Goal: Transaction & Acquisition: Purchase product/service

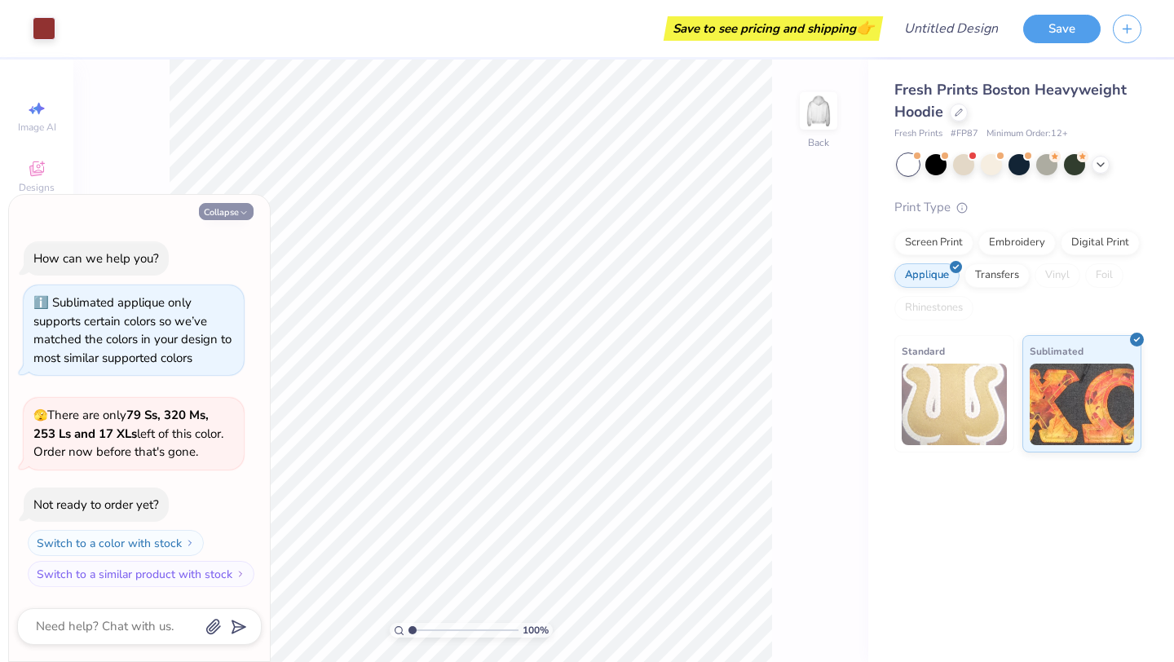
click at [241, 213] on icon "button" at bounding box center [244, 213] width 10 height 10
type textarea "x"
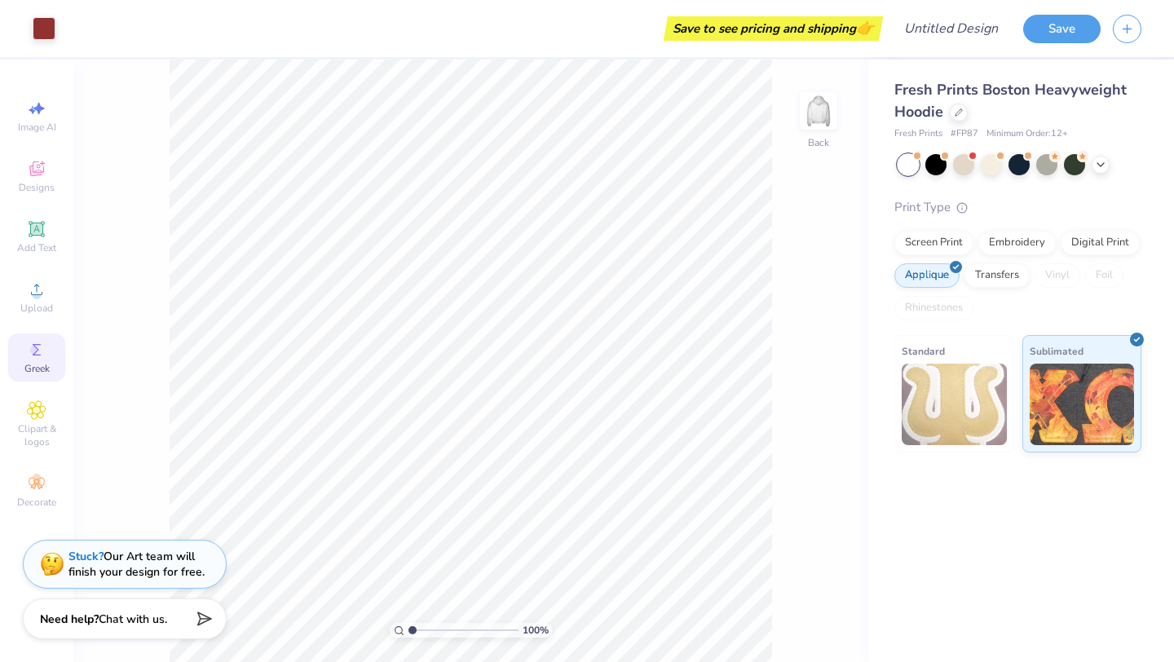
click at [29, 372] on span "Greek" at bounding box center [36, 368] width 25 height 13
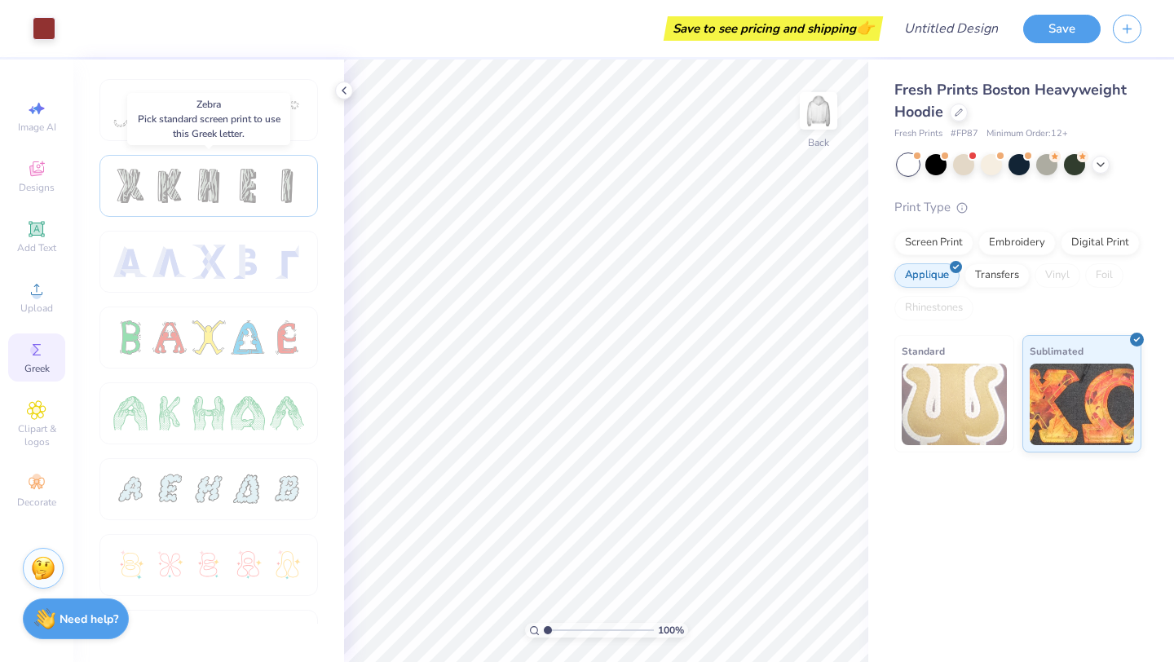
click at [258, 206] on div at bounding box center [208, 186] width 218 height 62
click at [537, 298] on div "Art colors Save to see pricing and shipping 👉 Design Title Save Image AI Design…" at bounding box center [587, 331] width 1174 height 662
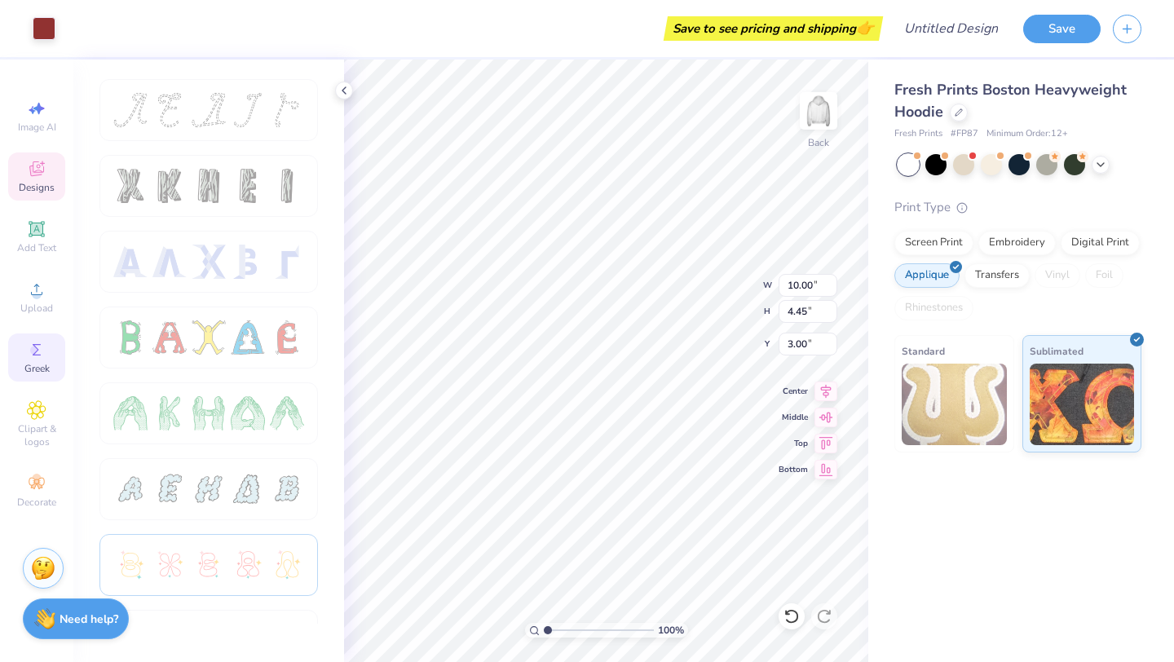
click at [210, 571] on div at bounding box center [209, 565] width 34 height 34
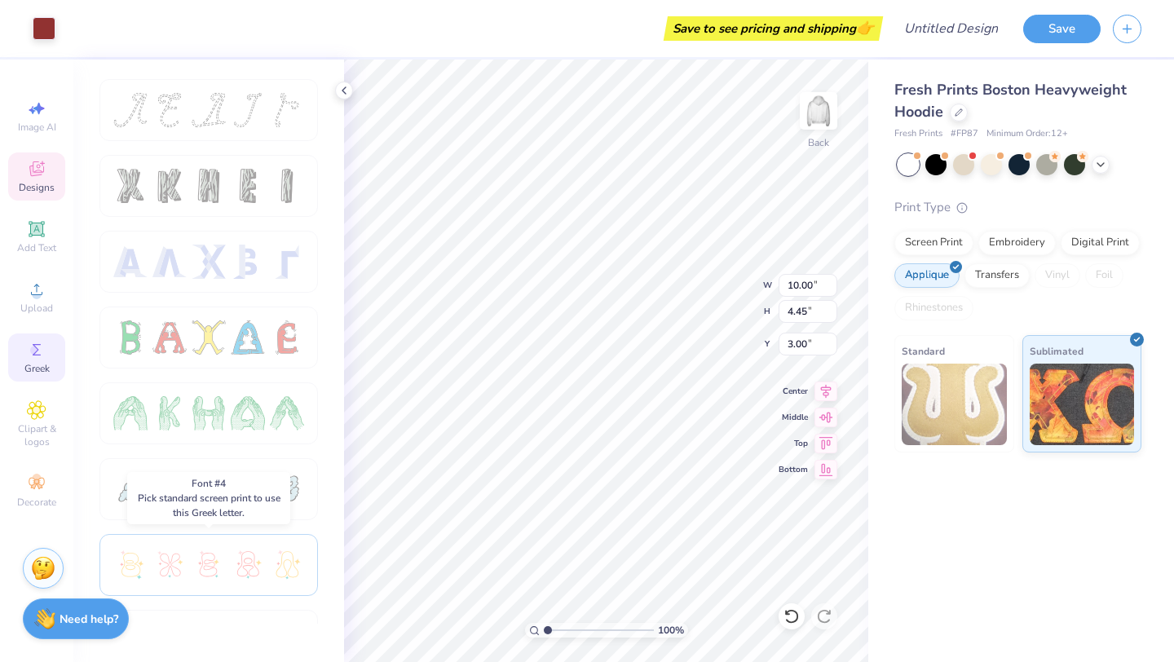
click at [210, 571] on div at bounding box center [209, 565] width 34 height 34
click at [59, 481] on div "Decorate" at bounding box center [36, 491] width 57 height 48
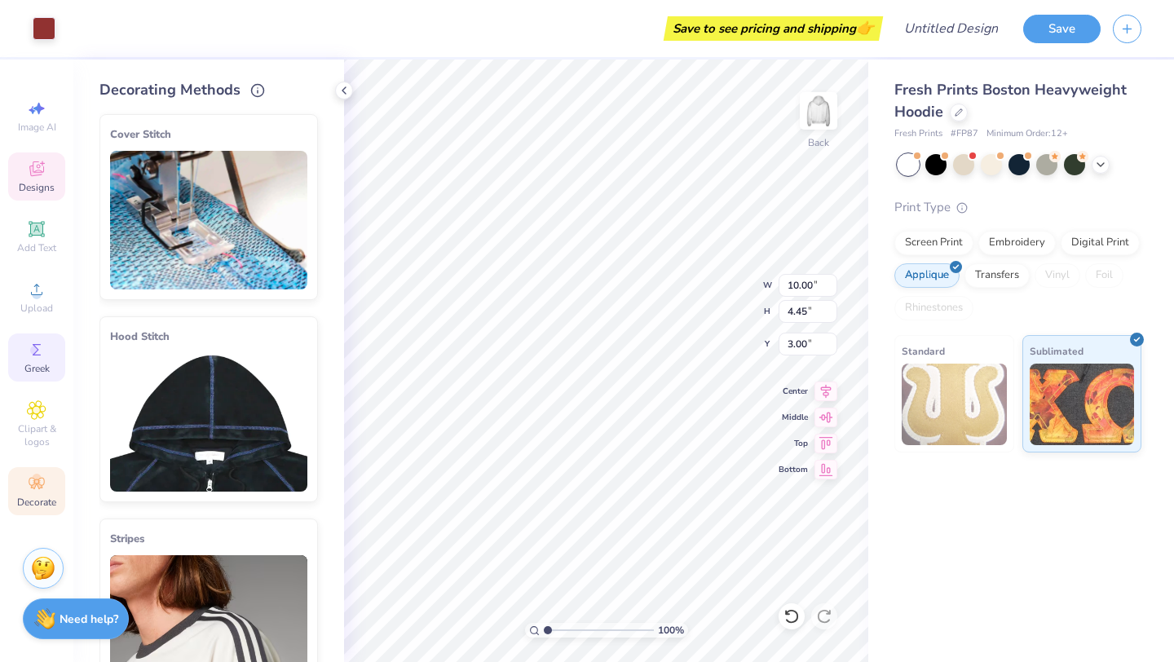
click at [42, 367] on span "Greek" at bounding box center [36, 368] width 25 height 13
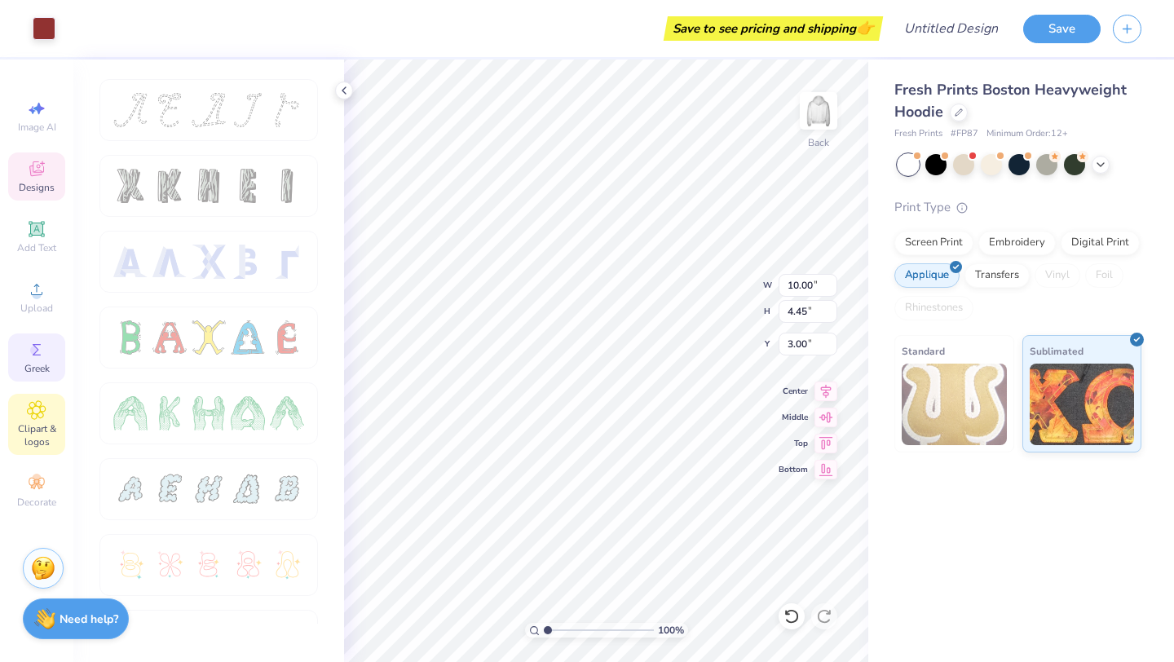
click at [29, 422] on span "Clipart & logos" at bounding box center [36, 435] width 57 height 26
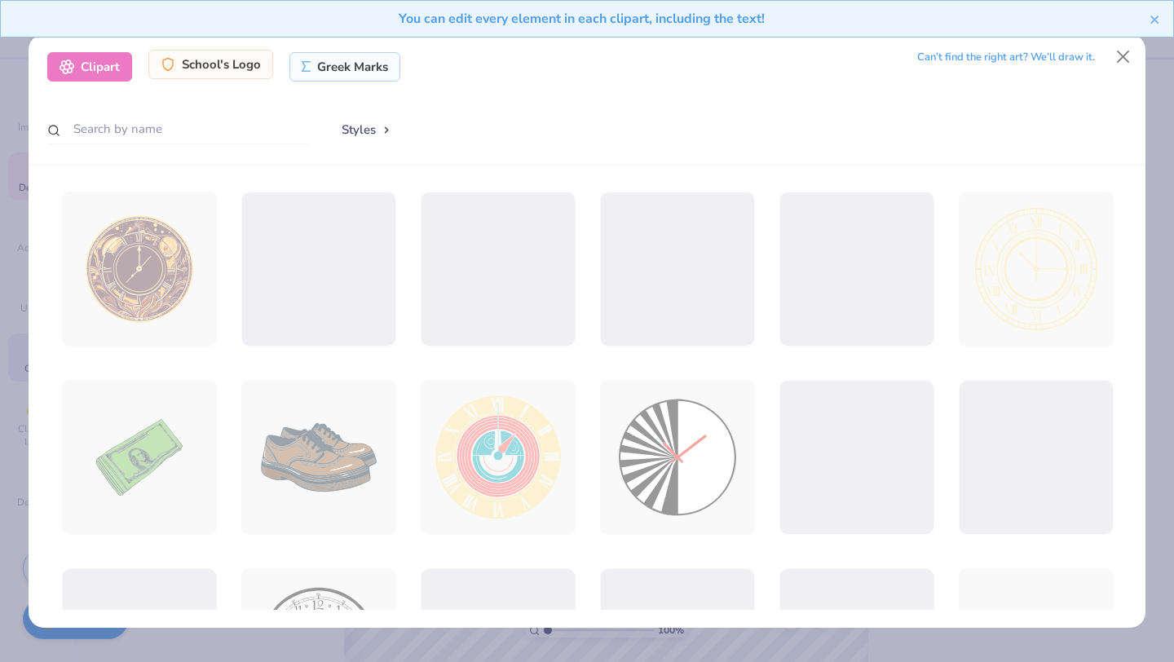
click at [233, 60] on div "School's Logo" at bounding box center [210, 64] width 125 height 29
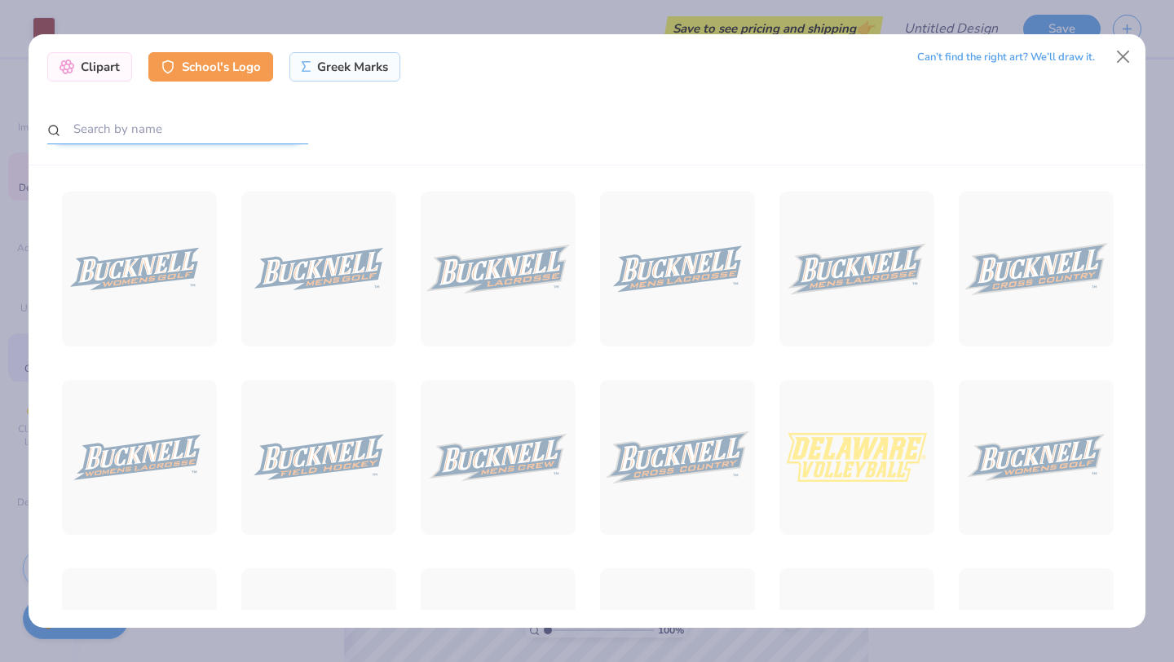
click at [156, 127] on input "text" at bounding box center [177, 129] width 261 height 30
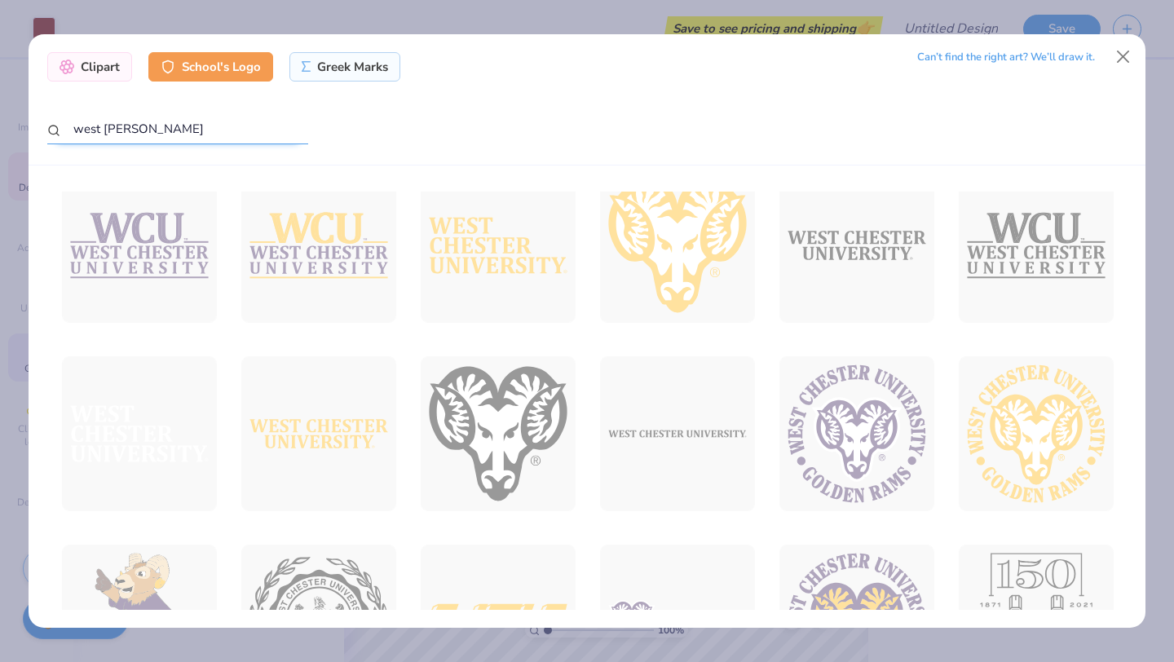
scroll to position [404, 0]
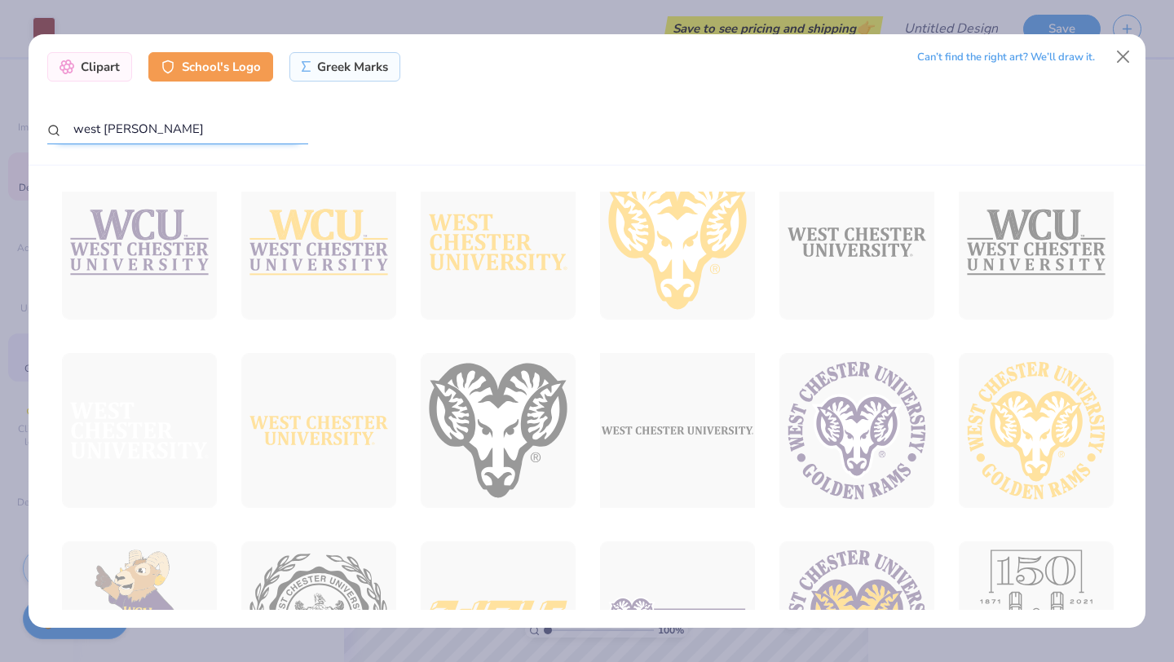
type input "west [PERSON_NAME]"
click at [665, 448] on div at bounding box center [677, 431] width 170 height 170
click at [1117, 61] on button "Close" at bounding box center [1123, 56] width 31 height 31
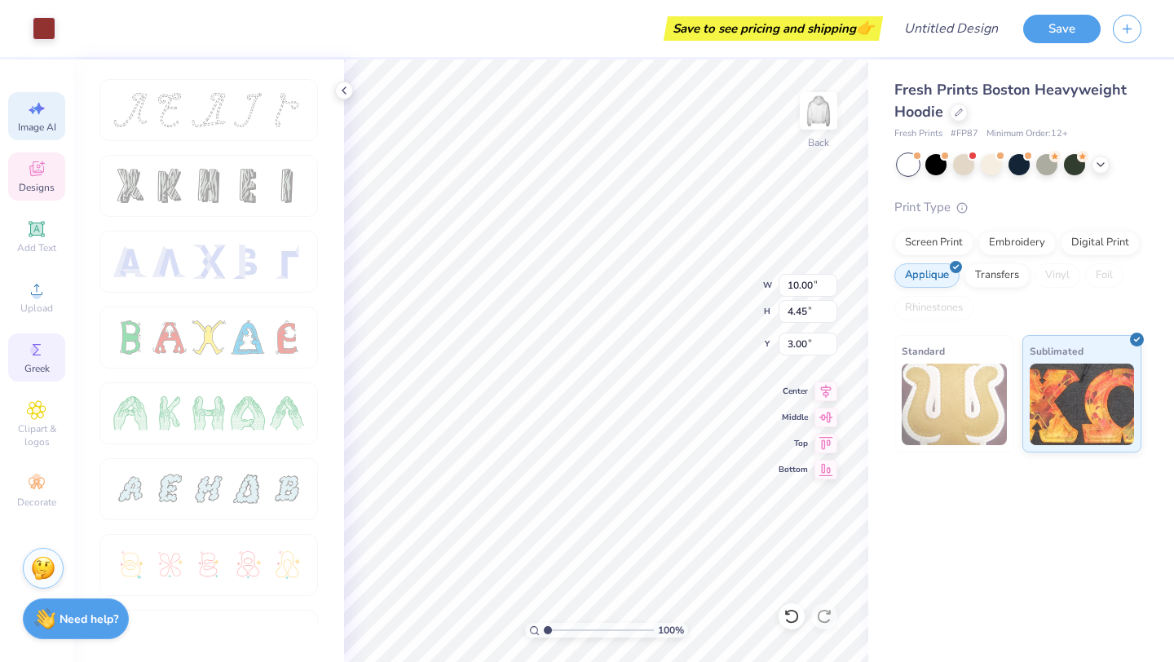
click at [46, 121] on span "Image AI" at bounding box center [37, 127] width 38 height 13
select select "4"
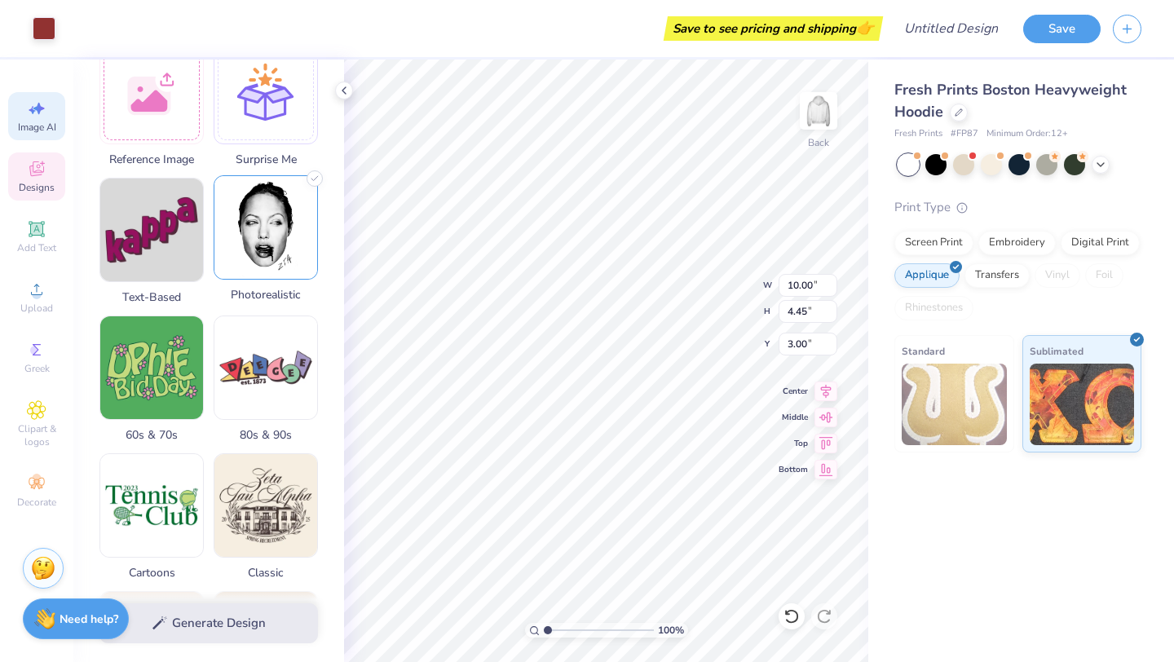
scroll to position [117, 0]
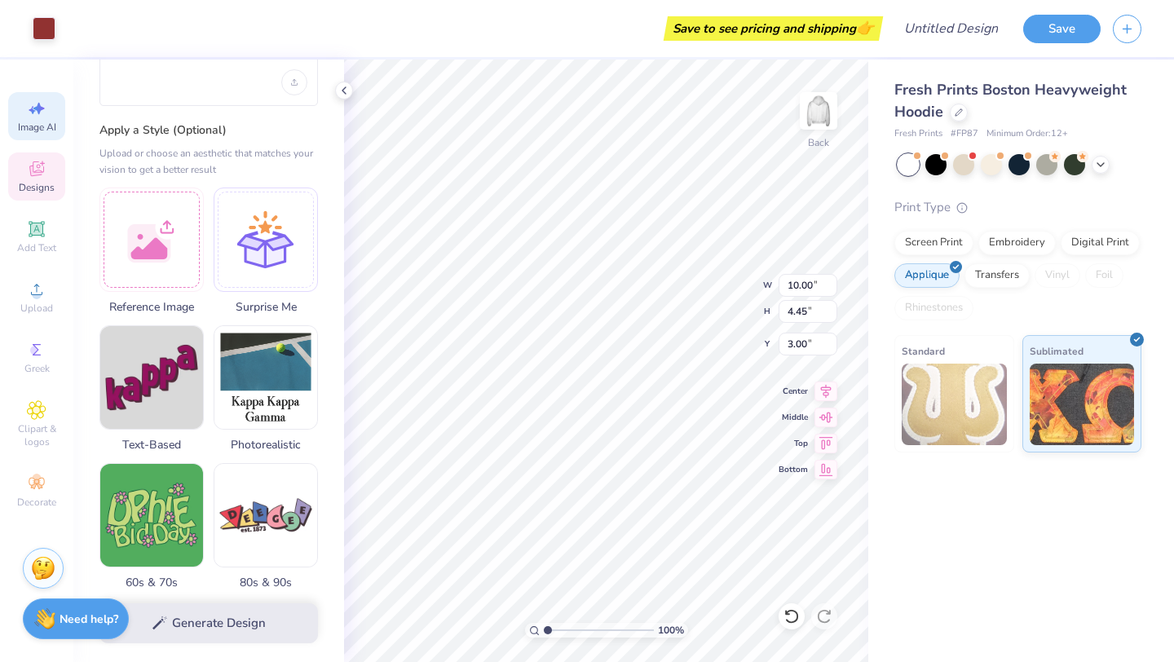
click at [203, 625] on div "Generate Design" at bounding box center [208, 623] width 271 height 79
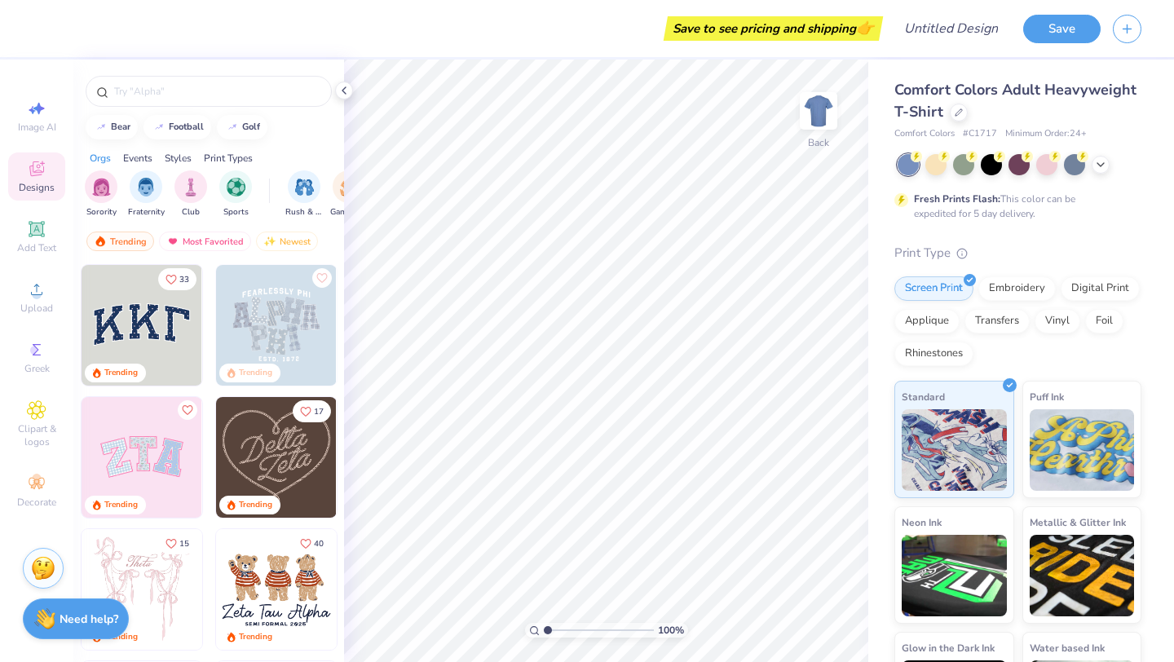
click at [121, 578] on img at bounding box center [142, 589] width 121 height 121
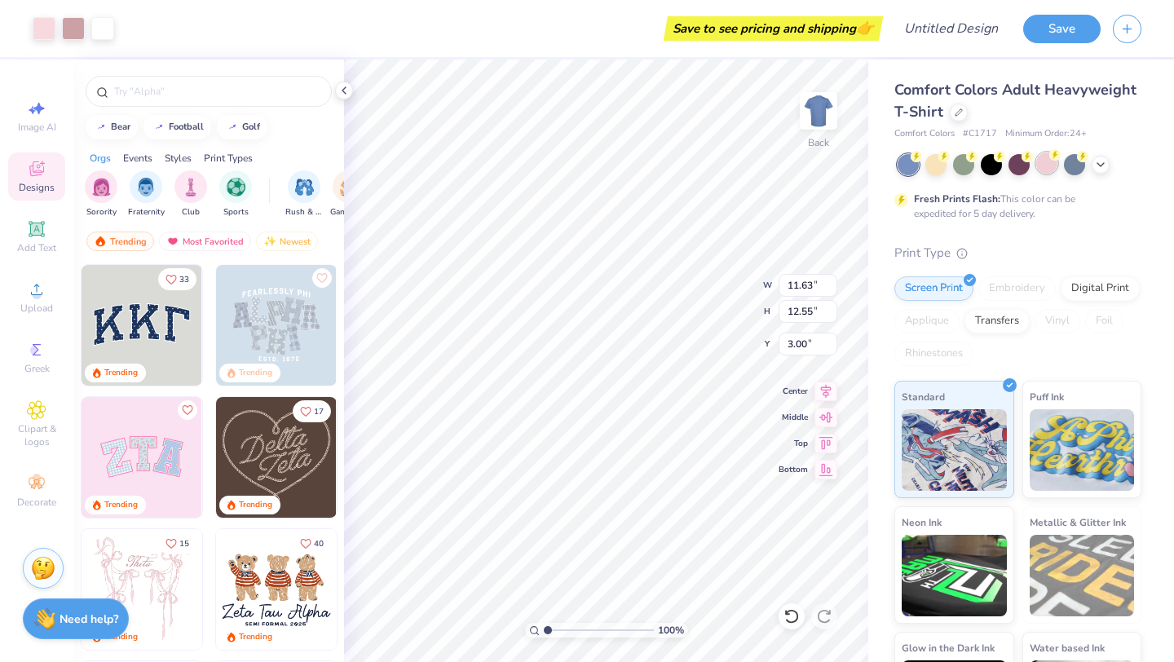
click at [1050, 166] on div at bounding box center [1046, 162] width 21 height 21
click at [1107, 169] on div at bounding box center [1101, 163] width 18 height 18
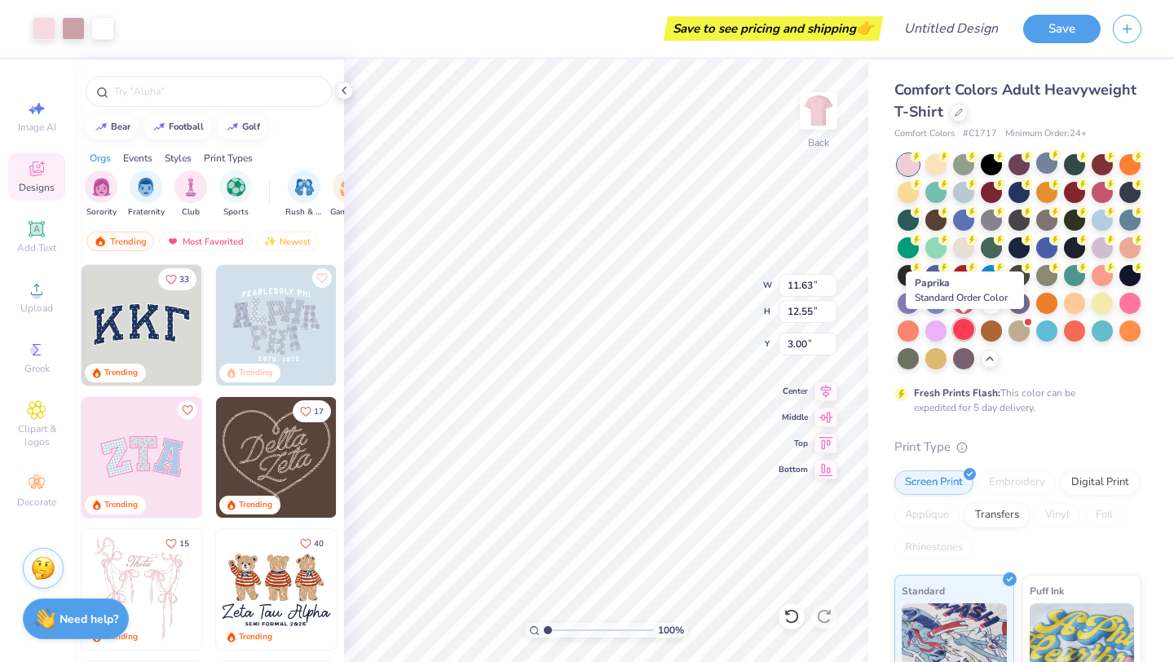
click at [972, 332] on div at bounding box center [963, 329] width 21 height 21
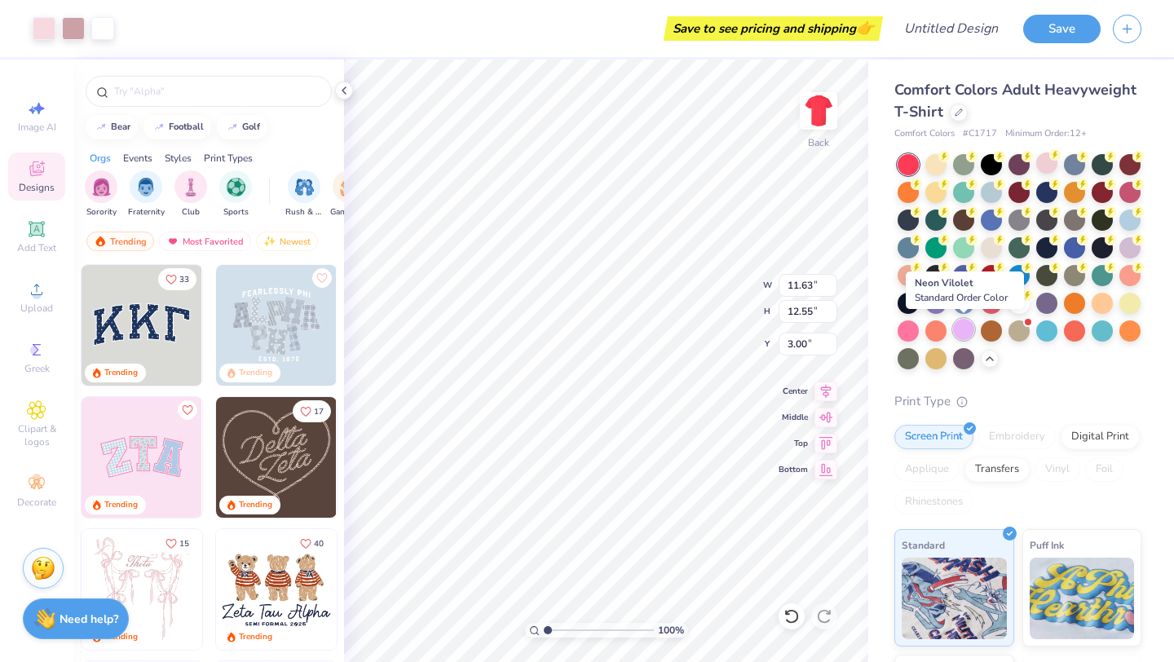
click at [965, 328] on div at bounding box center [963, 329] width 21 height 21
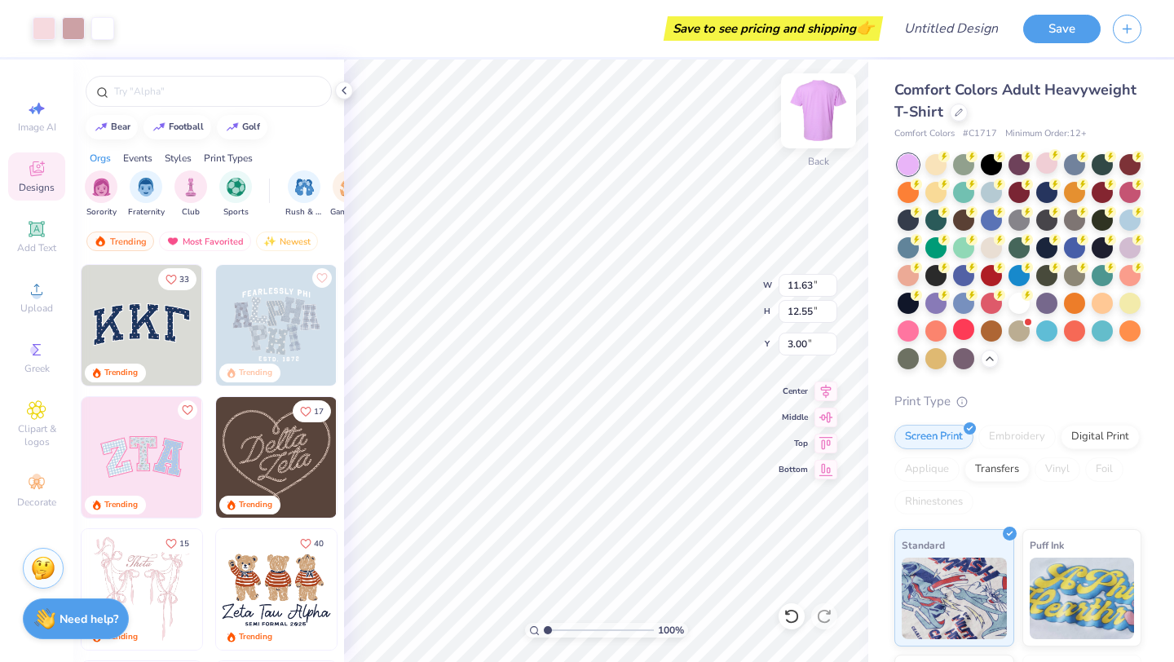
click at [823, 107] on img at bounding box center [818, 110] width 65 height 65
click at [279, 459] on img at bounding box center [276, 457] width 121 height 121
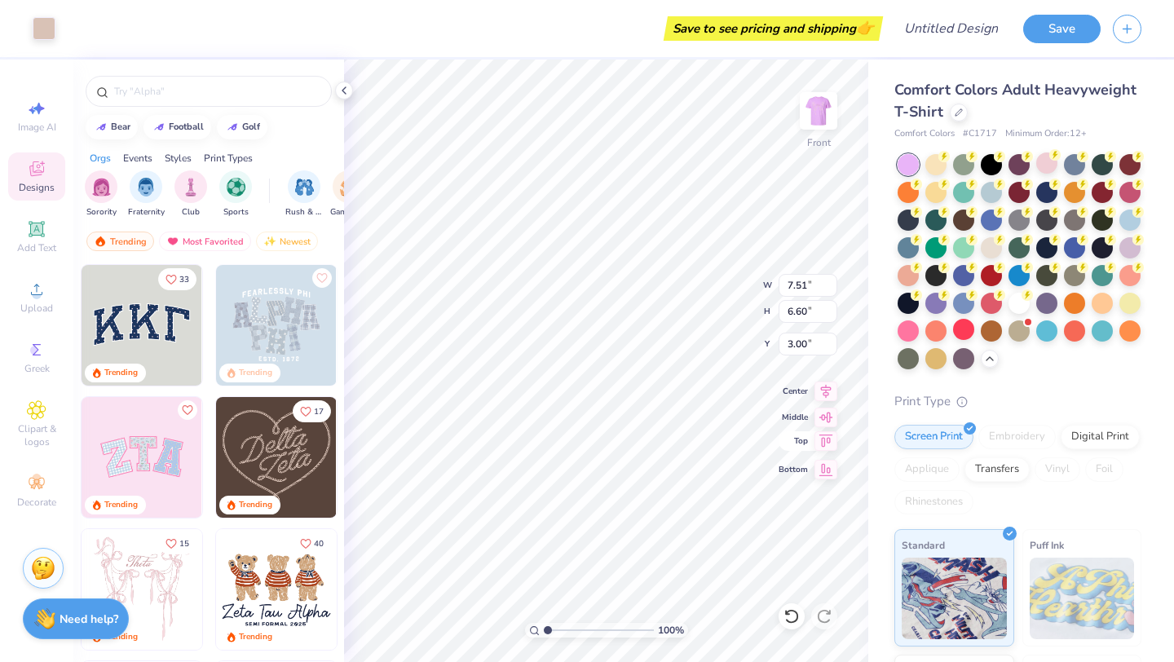
click at [836, 451] on div "100 % Front W 7.51 7.51 " H 6.60 6.60 " Y 3.00 3.00 " Center Middle Top Bottom" at bounding box center [606, 361] width 524 height 602
type input "10.93"
type input "9.61"
type input "14.39"
type input "12.65"
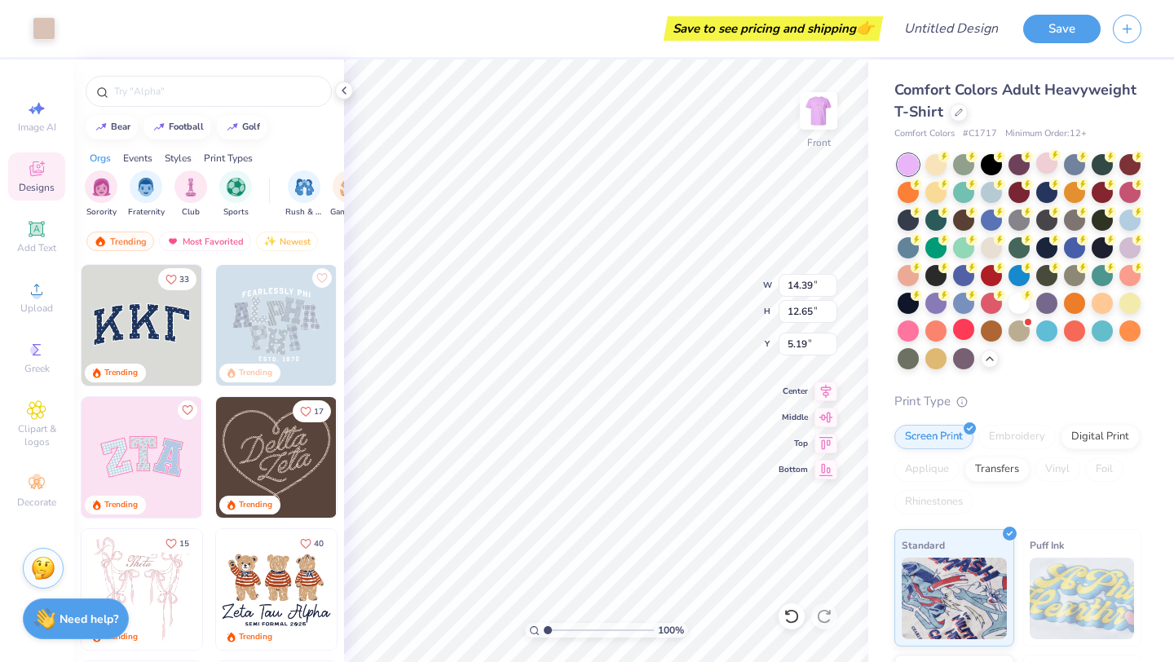
type input "5.19"
click at [999, 161] on div at bounding box center [991, 162] width 21 height 21
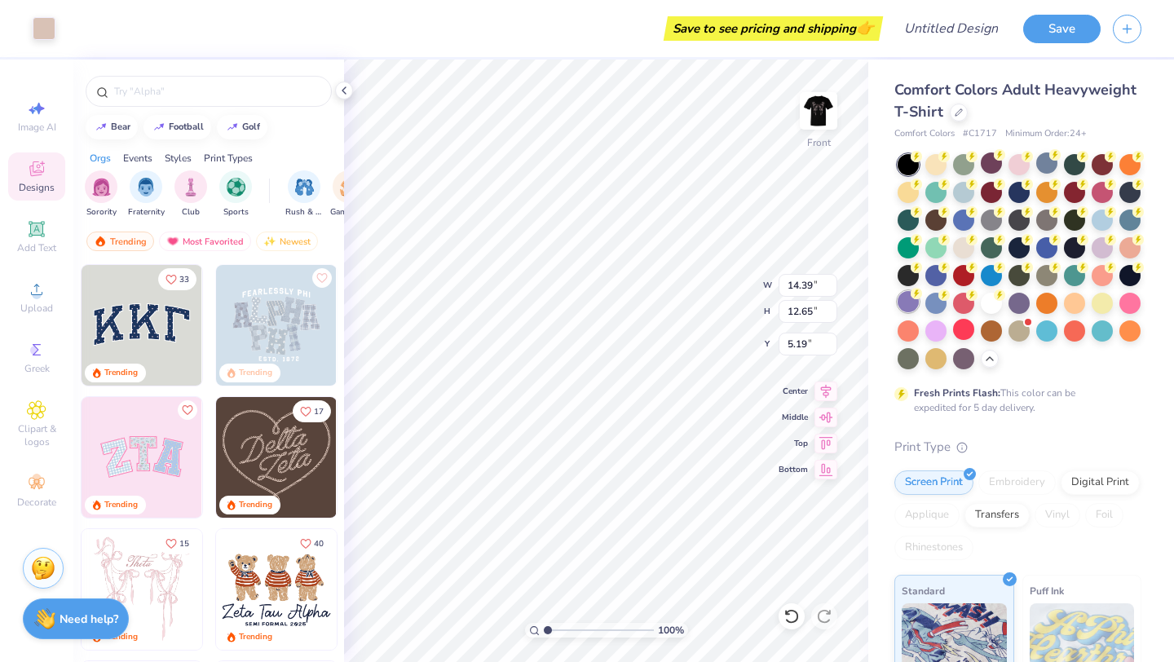
click at [911, 298] on icon at bounding box center [916, 293] width 11 height 11
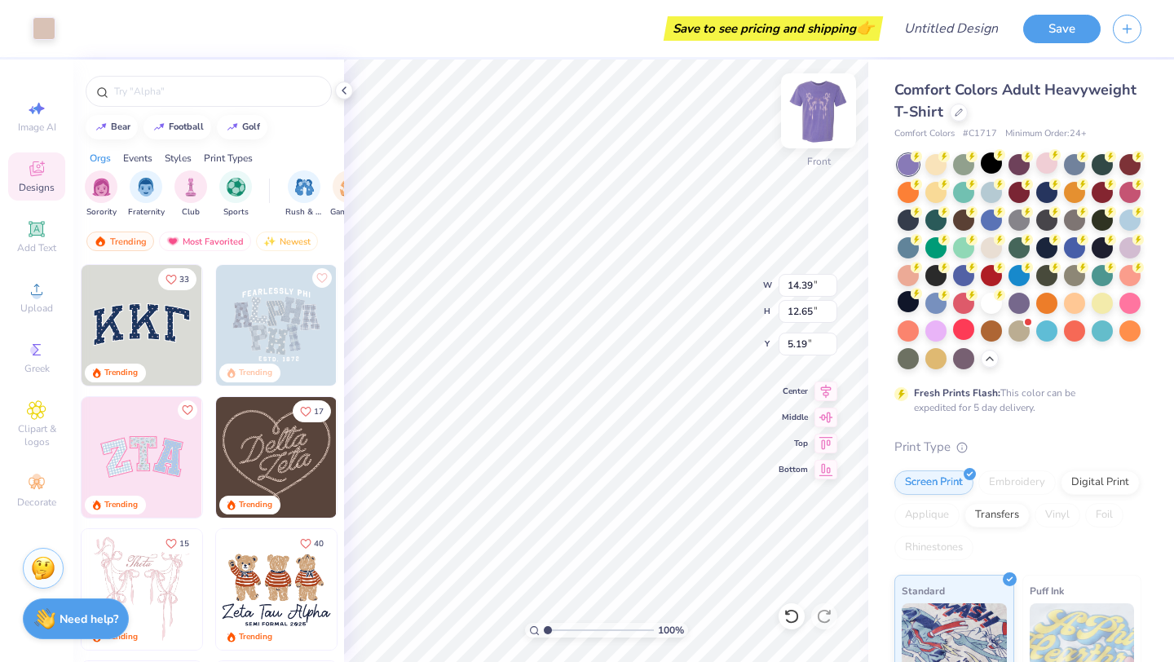
click at [819, 113] on img at bounding box center [818, 110] width 65 height 65
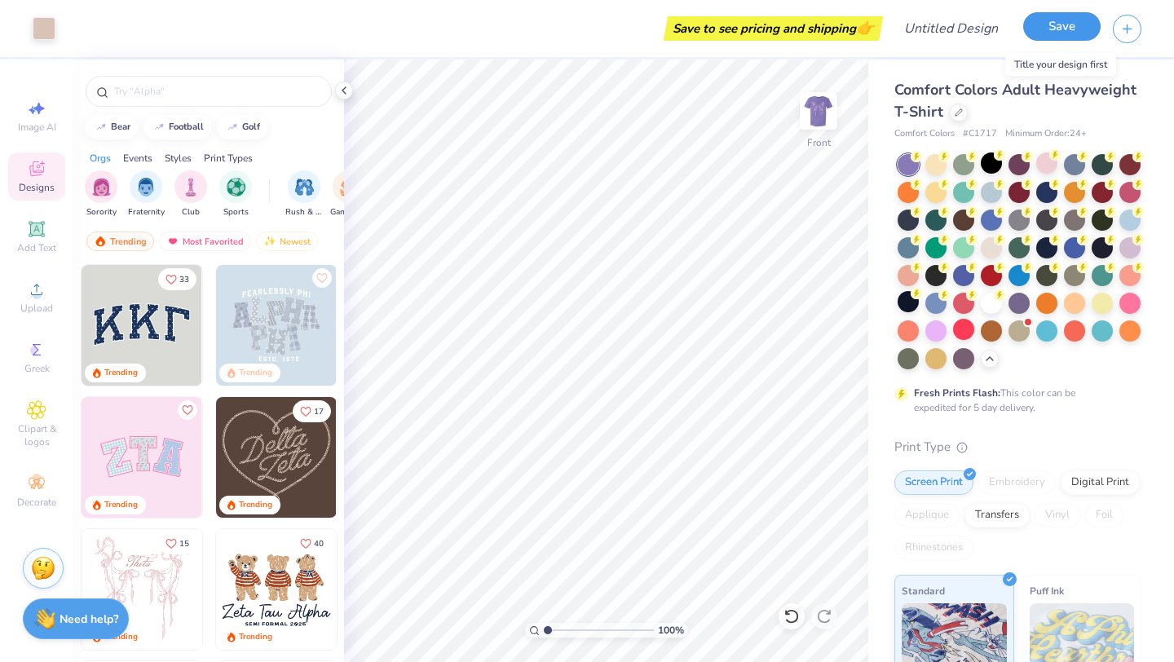
click at [1075, 37] on button "Save" at bounding box center [1061, 26] width 77 height 29
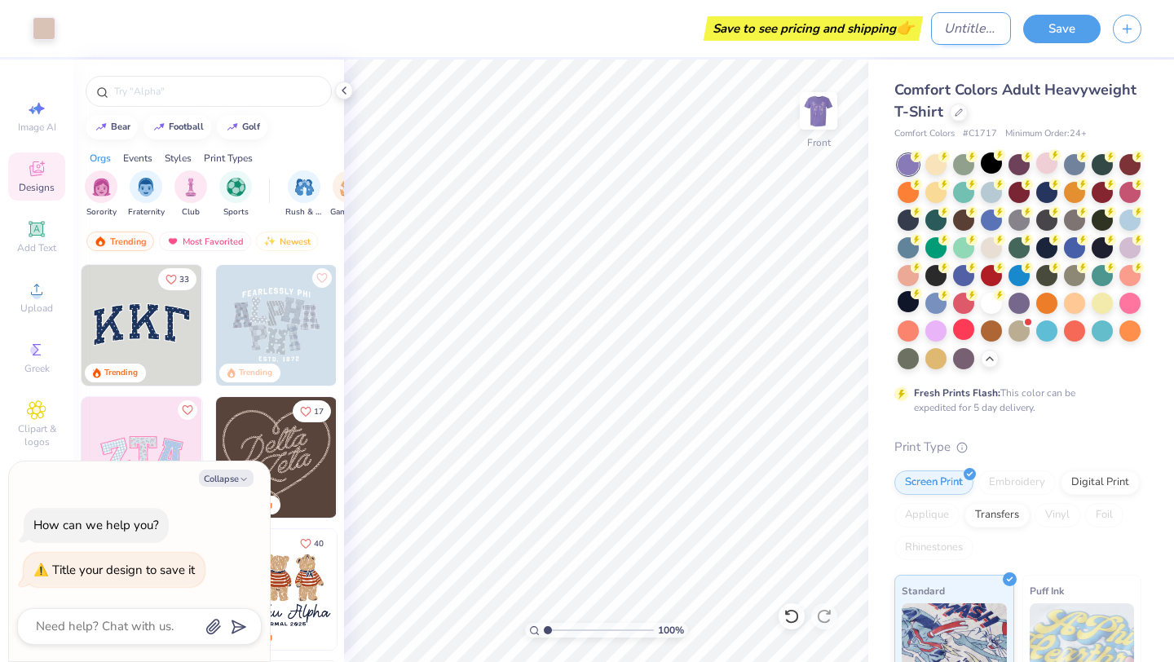
type textarea "x"
click at [953, 26] on input "Design Title" at bounding box center [971, 28] width 80 height 33
type input "y"
type textarea "x"
type input "ye"
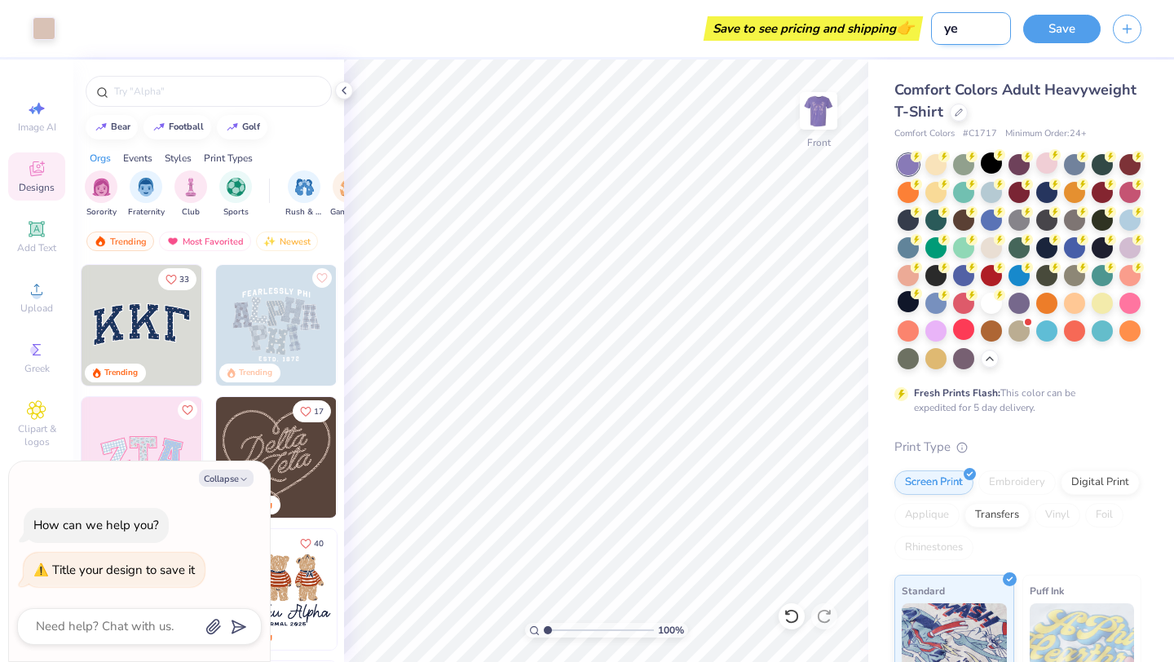
type textarea "x"
type input "yes"
type textarea "x"
type input "yes"
click at [1049, 29] on button "Save" at bounding box center [1061, 26] width 77 height 29
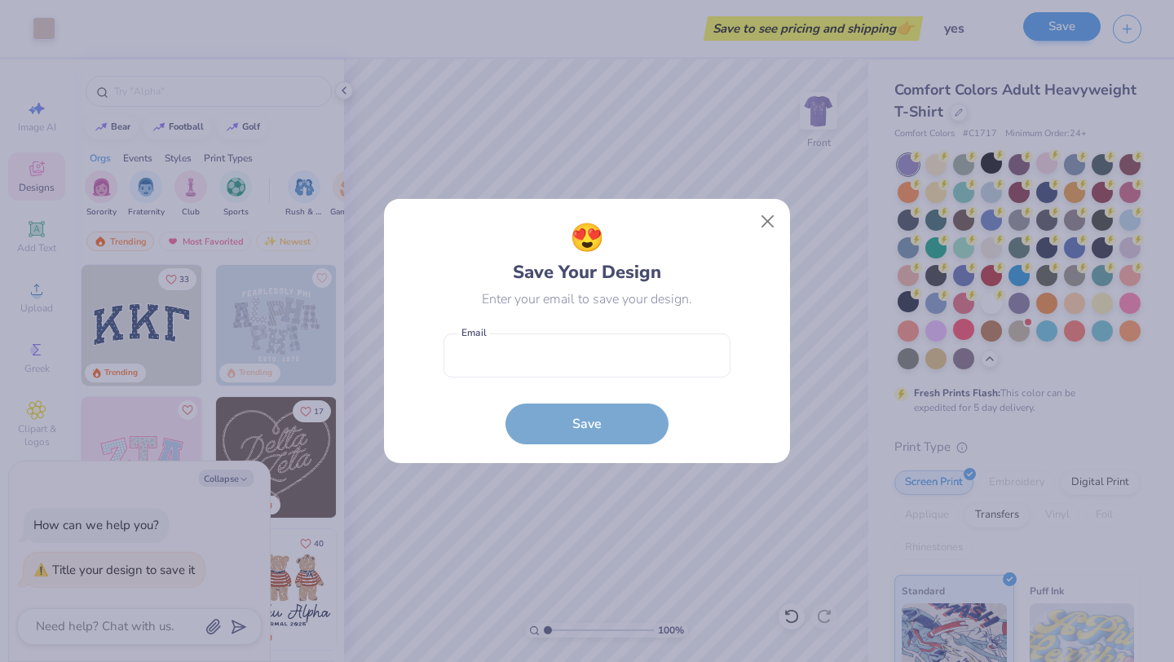
type textarea "x"
click at [550, 360] on input "email" at bounding box center [587, 355] width 287 height 45
type input "[EMAIL_ADDRESS][DOMAIN_NAME]"
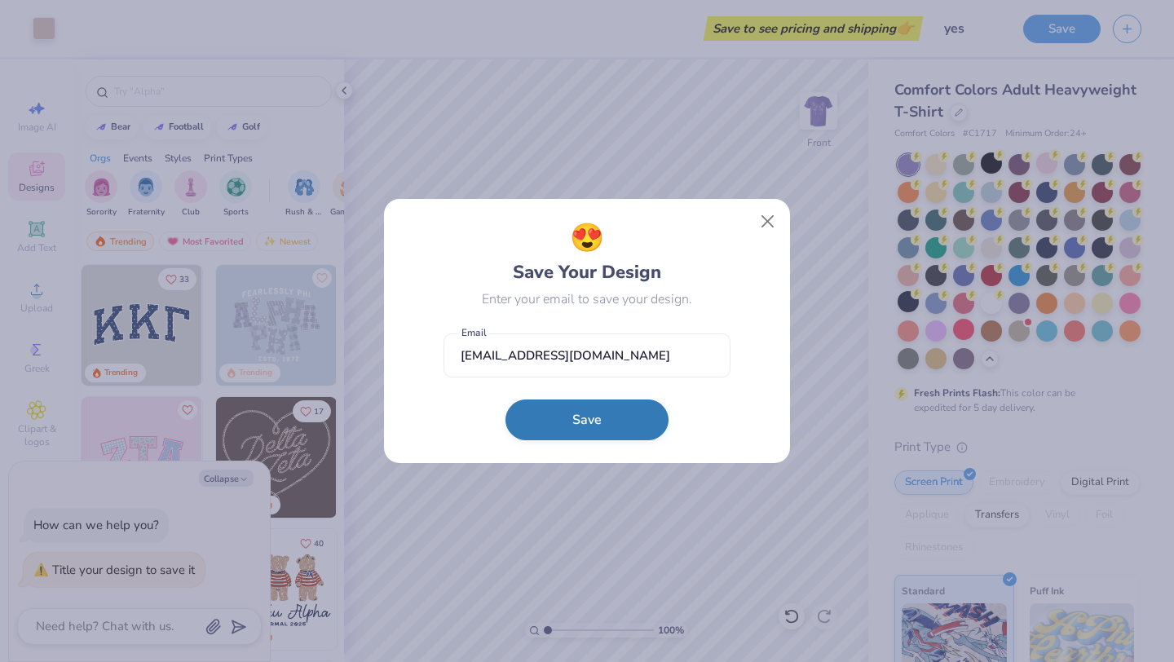
click at [550, 427] on button "Save" at bounding box center [586, 419] width 163 height 41
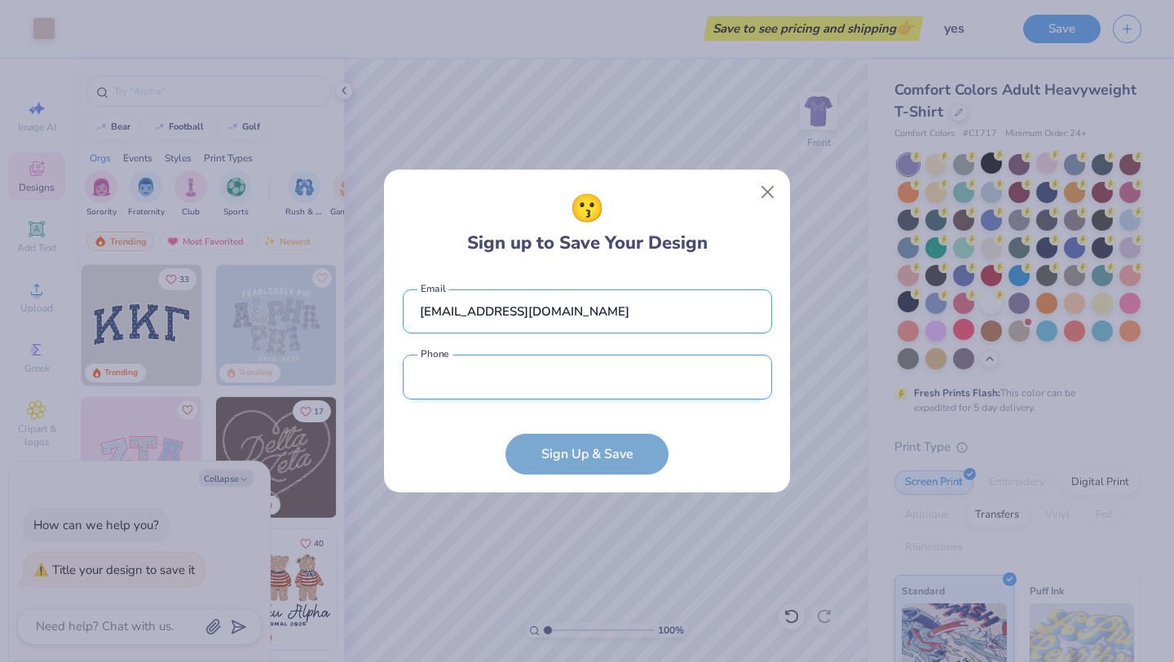
click at [579, 382] on input "tel" at bounding box center [587, 377] width 369 height 45
type input "[PHONE_NUMBER]"
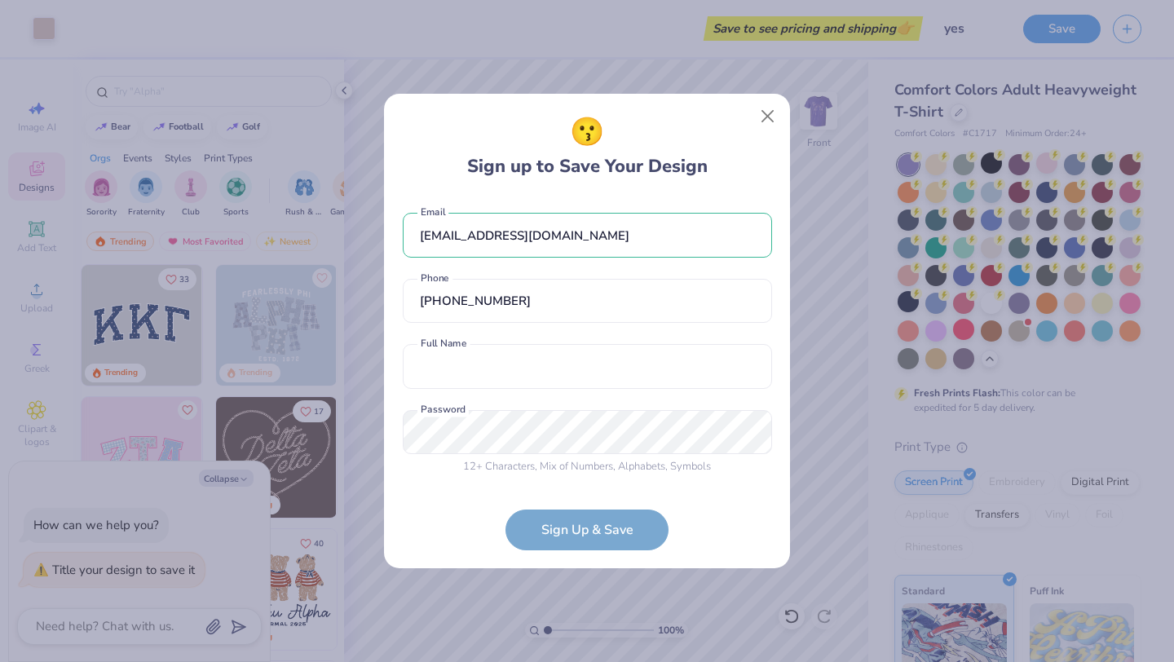
click at [526, 341] on div "[EMAIL_ADDRESS][DOMAIN_NAME] Email [PHONE_NUMBER] Phone Full Name is a required…" at bounding box center [587, 339] width 369 height 287
click at [523, 372] on input "text" at bounding box center [587, 366] width 369 height 45
type input "[PERSON_NAME]"
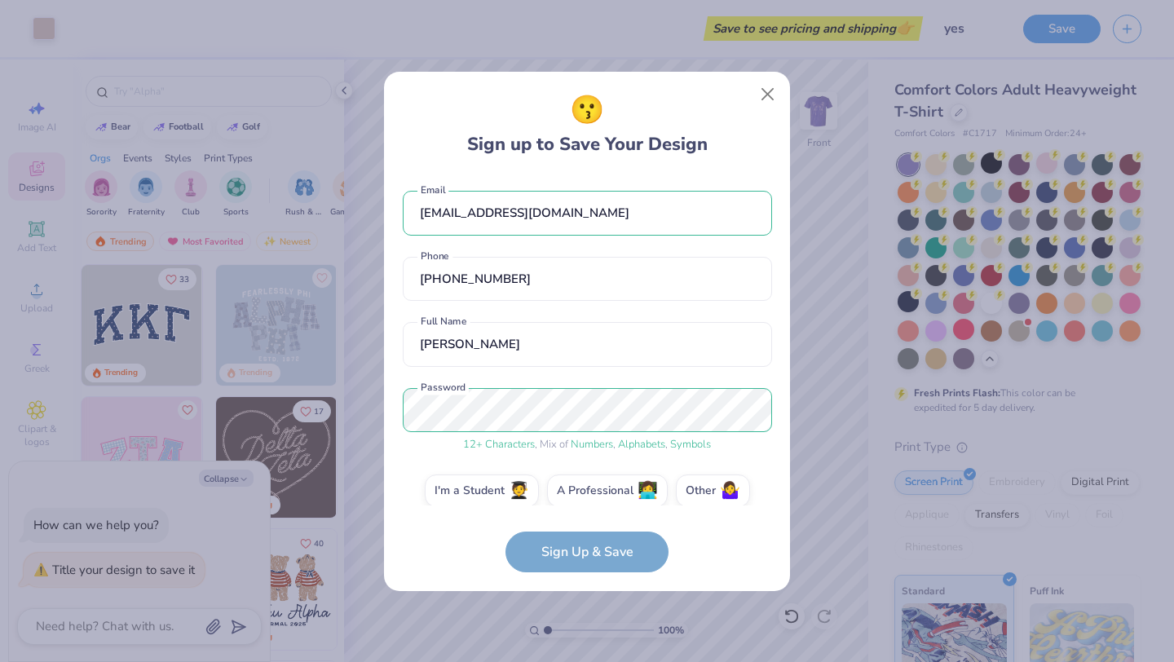
scroll to position [18, 0]
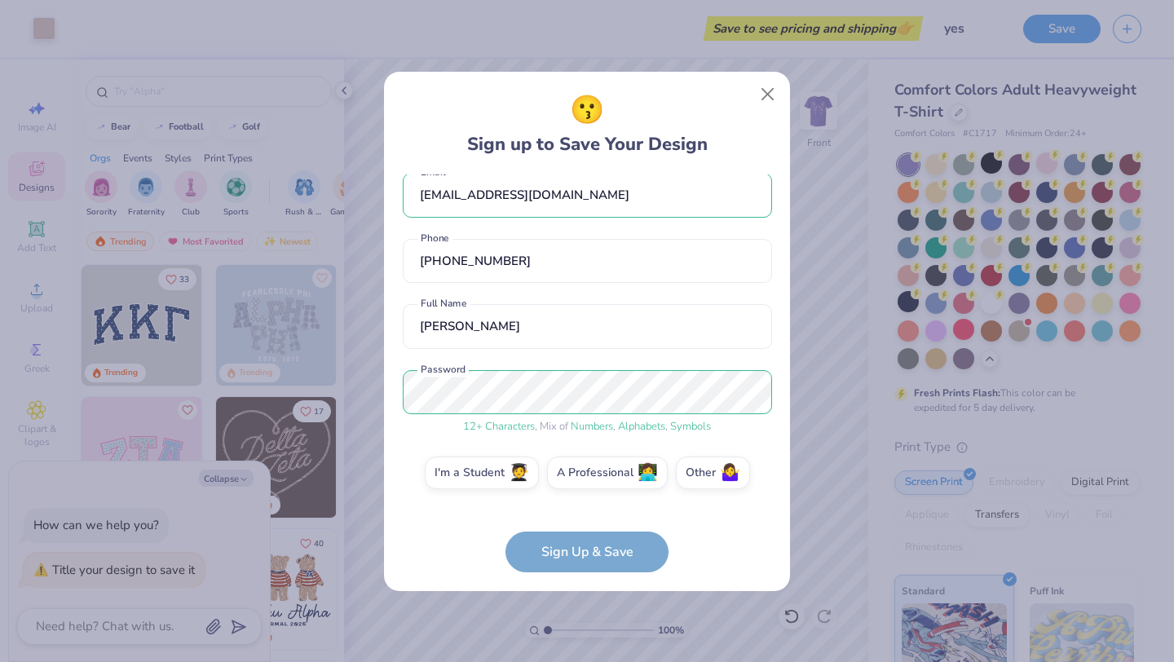
click at [580, 560] on form "[EMAIL_ADDRESS][DOMAIN_NAME] Email [PHONE_NUMBER] Phone [PERSON_NAME] Full Name…" at bounding box center [587, 373] width 369 height 398
click at [621, 550] on form "[EMAIL_ADDRESS][DOMAIN_NAME] Email [PHONE_NUMBER] Phone [PERSON_NAME] Full Name…" at bounding box center [587, 373] width 369 height 398
click at [599, 555] on form "[EMAIL_ADDRESS][DOMAIN_NAME] Email [PHONE_NUMBER] Phone [PERSON_NAME] Full Name…" at bounding box center [587, 373] width 369 height 398
click at [488, 479] on label "I'm a Student 🧑‍🎓" at bounding box center [482, 470] width 114 height 33
click at [582, 489] on input "I'm a Student 🧑‍🎓" at bounding box center [587, 494] width 11 height 11
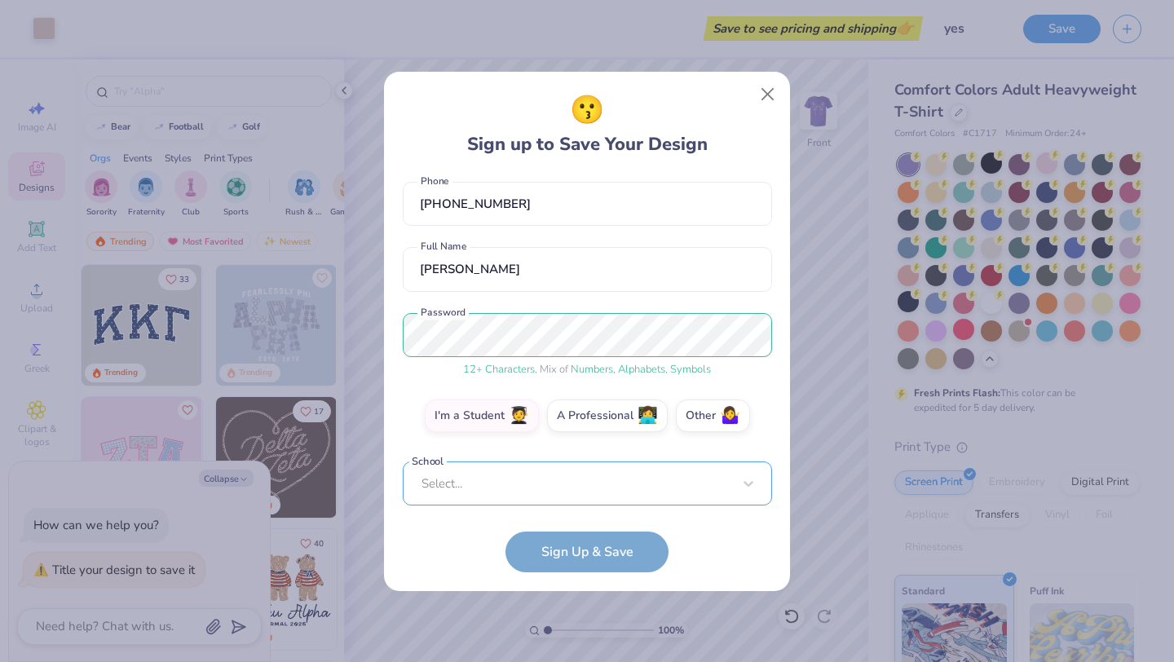
click at [520, 483] on div "Select..." at bounding box center [587, 483] width 369 height 45
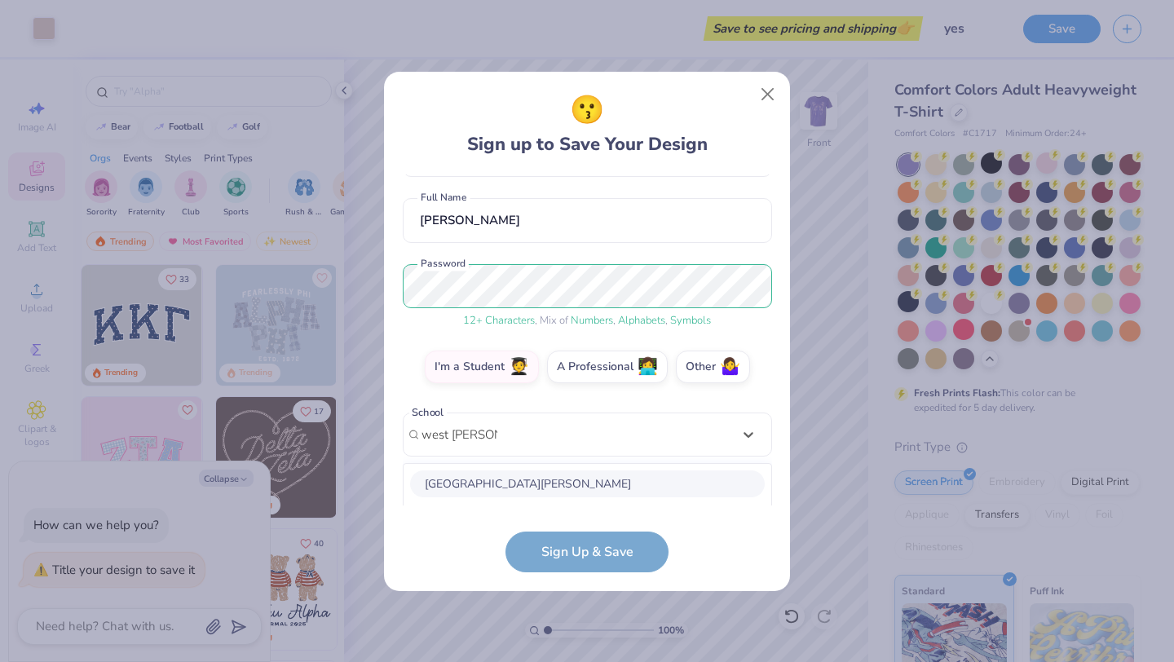
scroll to position [328, 0]
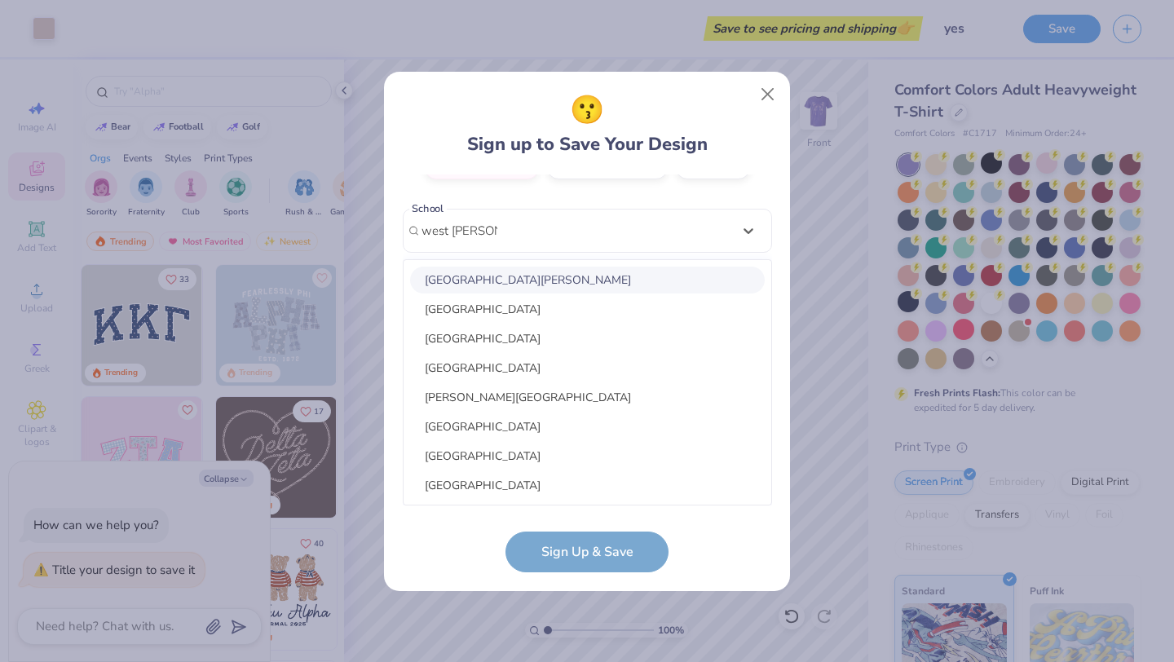
click at [576, 274] on div "[GEOGRAPHIC_DATA][PERSON_NAME]" at bounding box center [587, 280] width 355 height 27
type input "west [PERSON_NAME]"
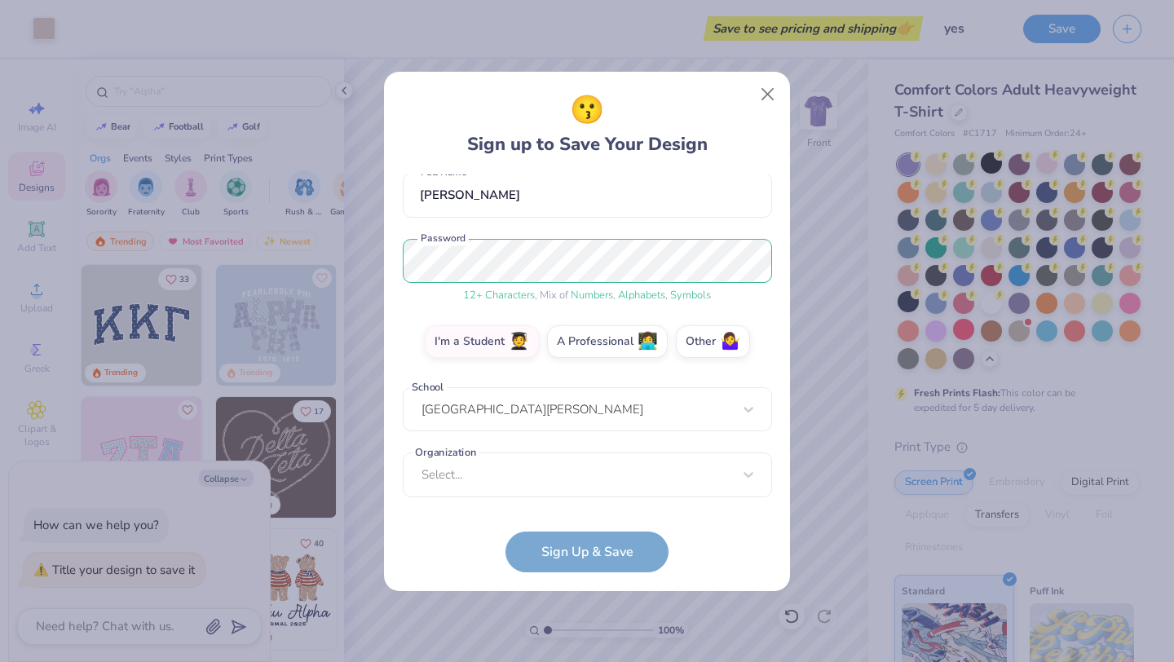
scroll to position [149, 0]
click at [485, 485] on div "Select..." at bounding box center [587, 474] width 369 height 45
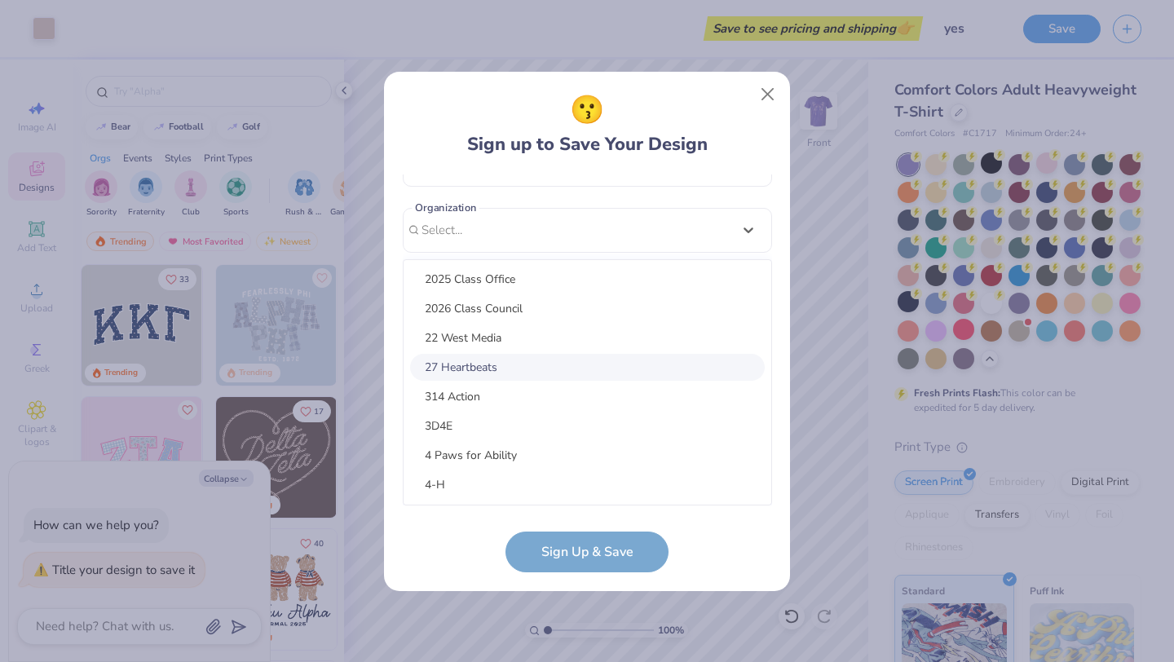
scroll to position [206, 0]
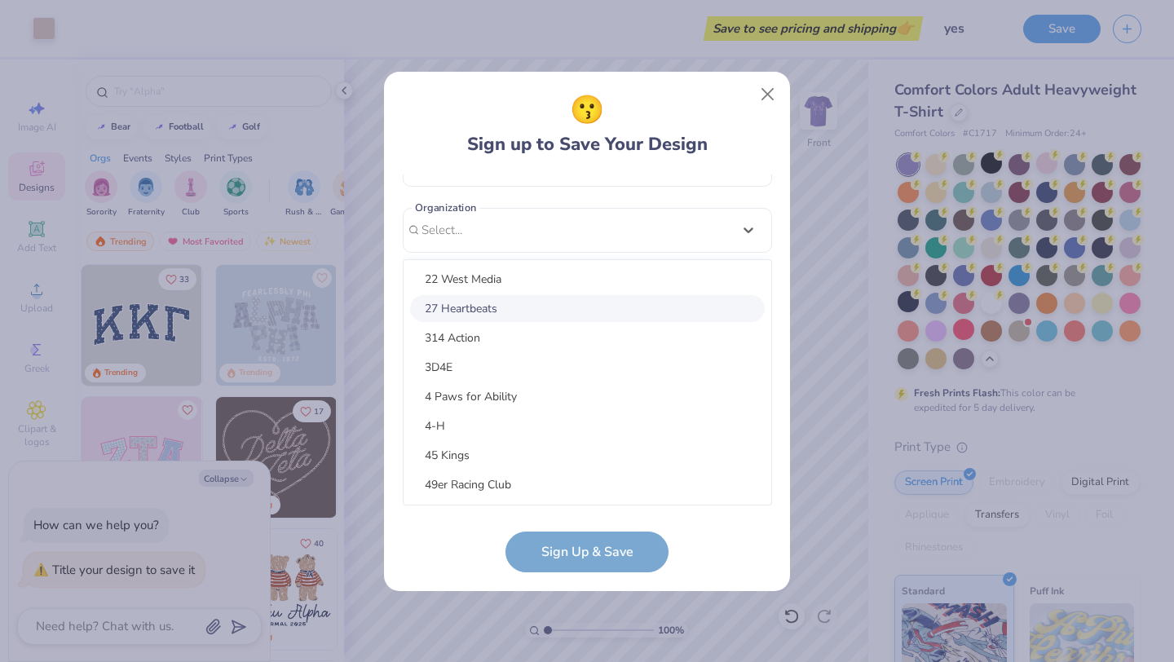
click at [770, 260] on div "100 Collegiate Women 14 East Magazine 180 Degrees Consulting 202 Society 2025 c…" at bounding box center [588, 382] width 368 height 245
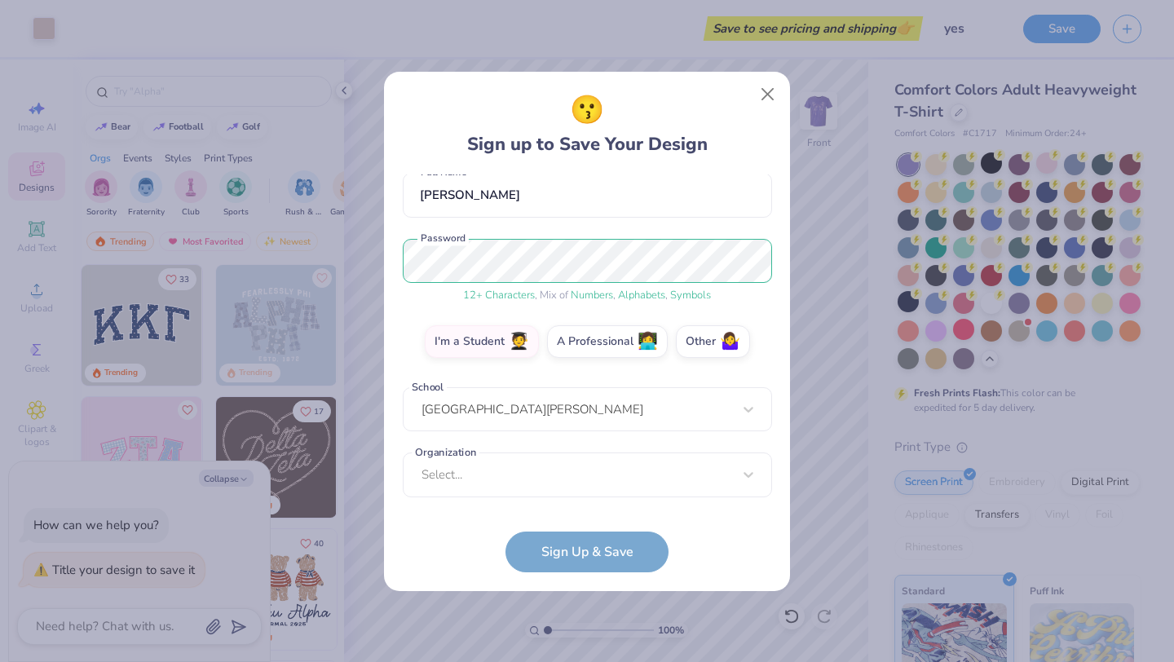
click at [581, 564] on form "[EMAIL_ADDRESS][DOMAIN_NAME] Email [PHONE_NUMBER] Phone [PERSON_NAME] Full Name…" at bounding box center [587, 373] width 369 height 398
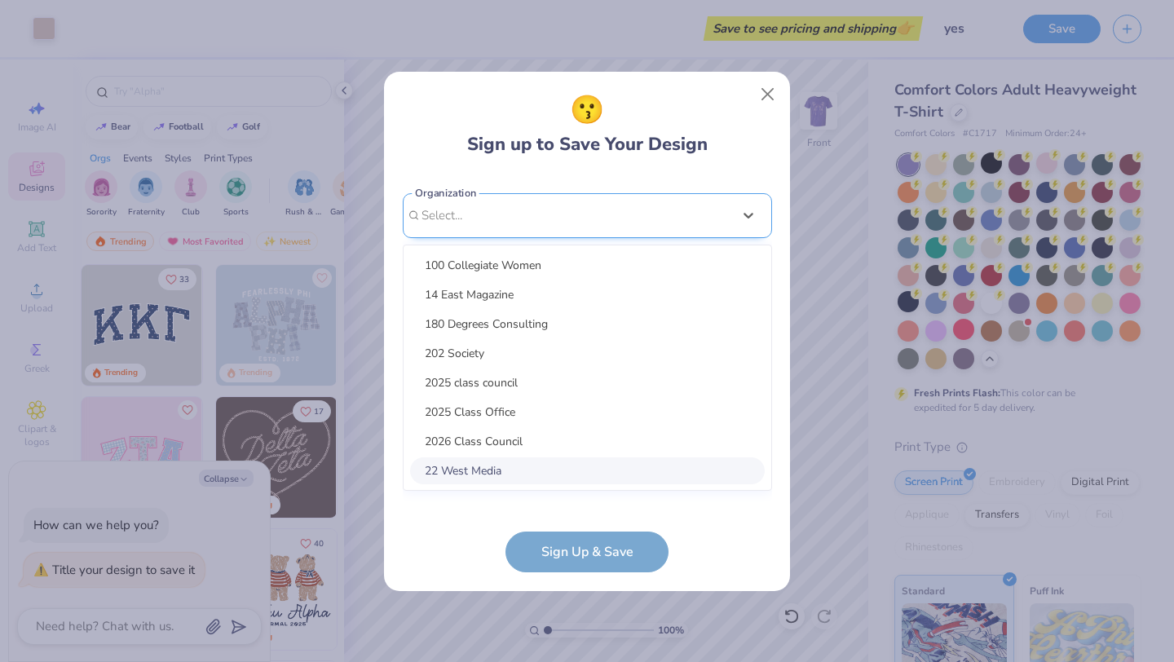
click at [452, 467] on div "option focused, 8 of 30. 30 results available. Use Up and Down to choose option…" at bounding box center [587, 342] width 369 height 298
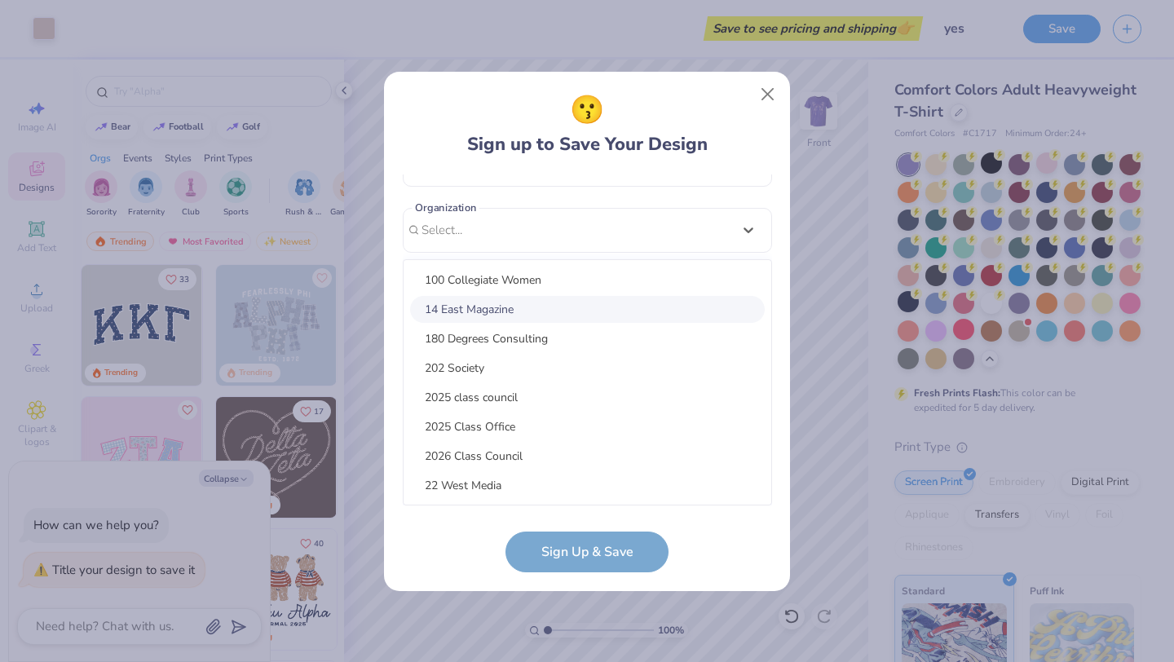
click at [492, 310] on div "14 East Magazine" at bounding box center [587, 309] width 355 height 27
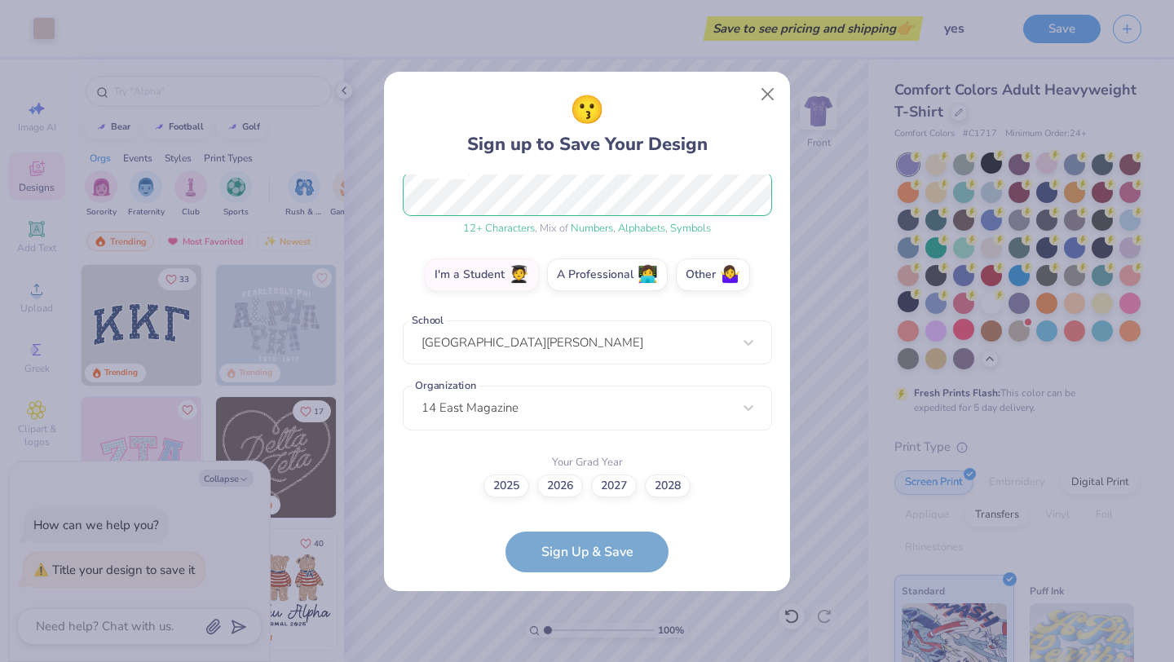
scroll to position [216, 0]
click at [613, 408] on div "14 East Magazine" at bounding box center [587, 408] width 369 height 45
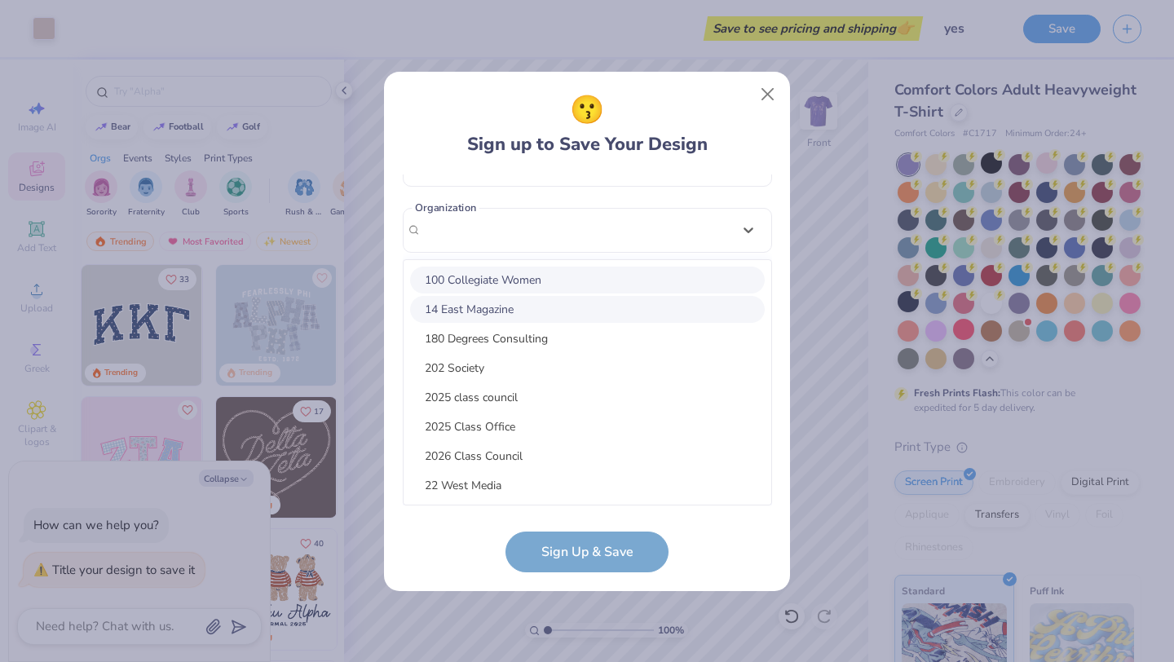
click at [552, 263] on div "100 Collegiate Women 14 East Magazine 180 Degrees Consulting 202 Society 2025 c…" at bounding box center [588, 382] width 368 height 245
click at [460, 497] on div "22 West Media" at bounding box center [587, 485] width 355 height 27
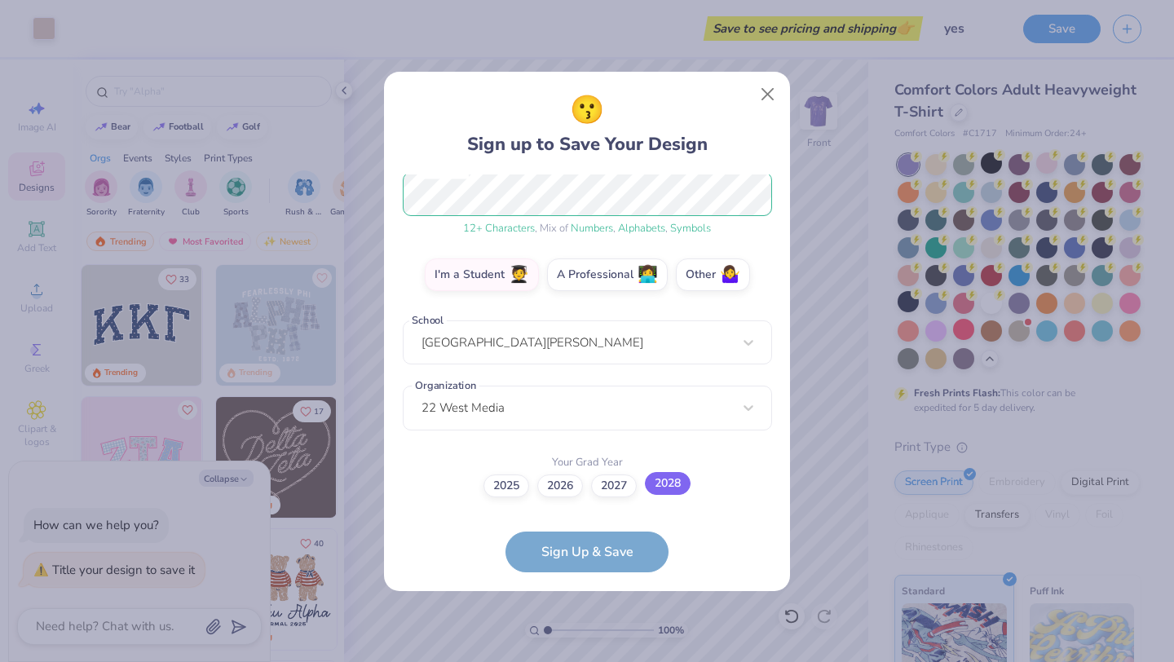
click at [673, 486] on label "2028" at bounding box center [668, 483] width 46 height 23
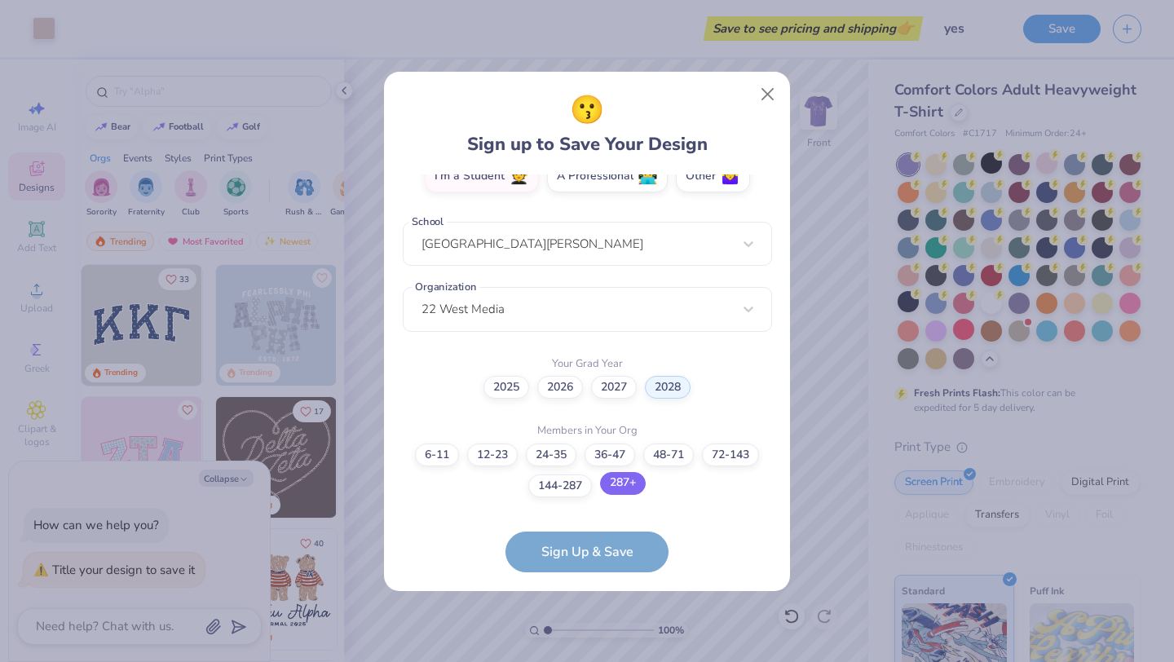
click at [631, 486] on label "287+" at bounding box center [623, 483] width 46 height 23
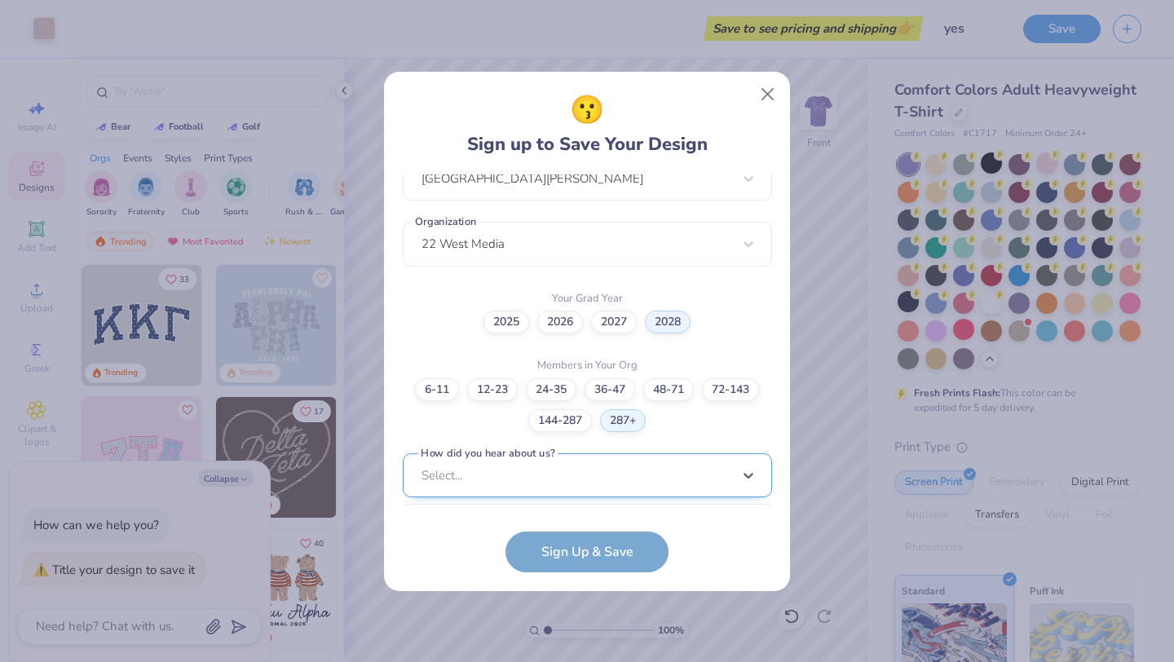
click at [582, 486] on div "option LinkedIn focused, 9 of 15. 15 results available. Use Up and Down to choo…" at bounding box center [587, 602] width 369 height 298
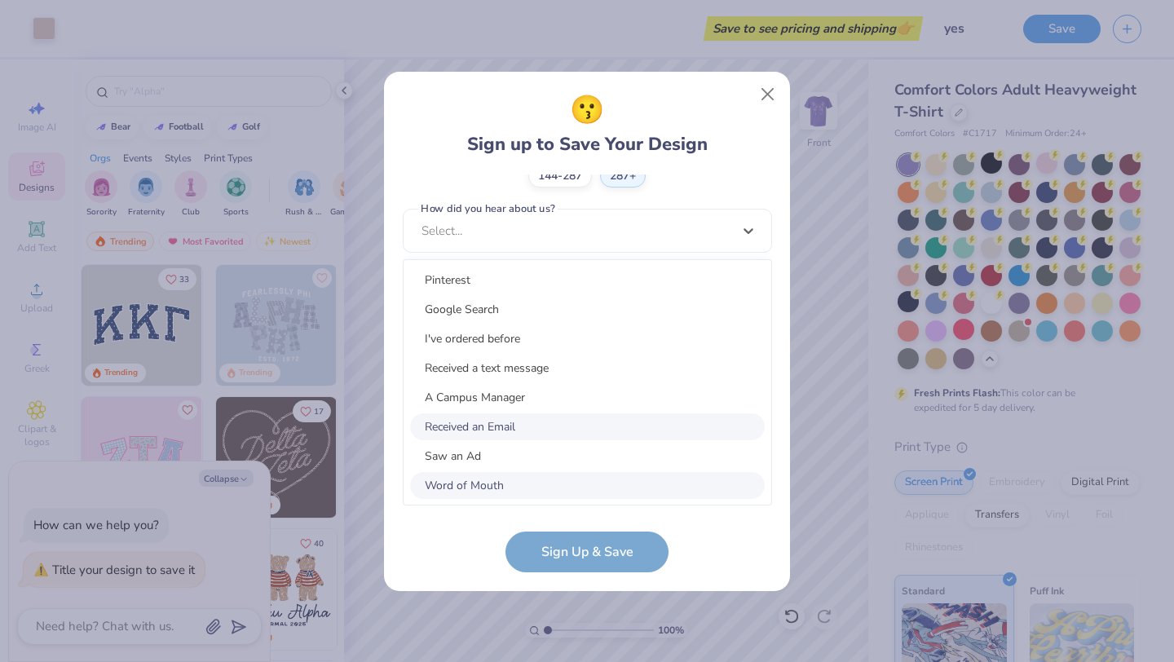
click at [574, 434] on div "Received an Email" at bounding box center [587, 426] width 355 height 27
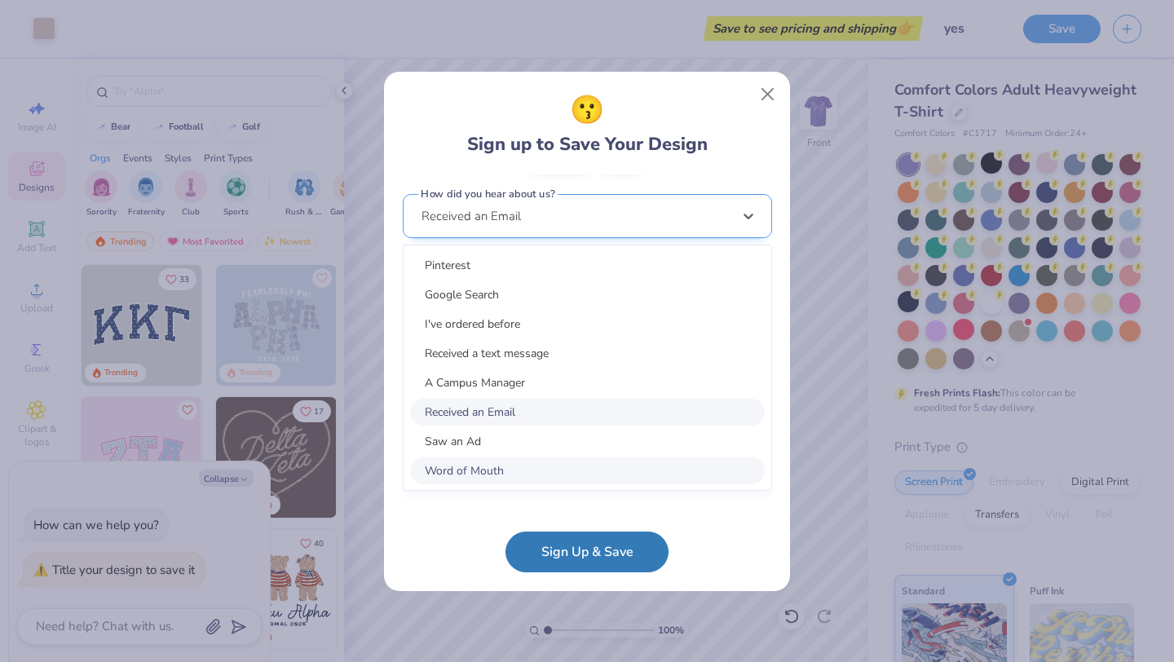
click at [546, 483] on div "option Word of Mouth focused, 8 of 15. 15 results available. Use Up and Down to…" at bounding box center [587, 343] width 369 height 298
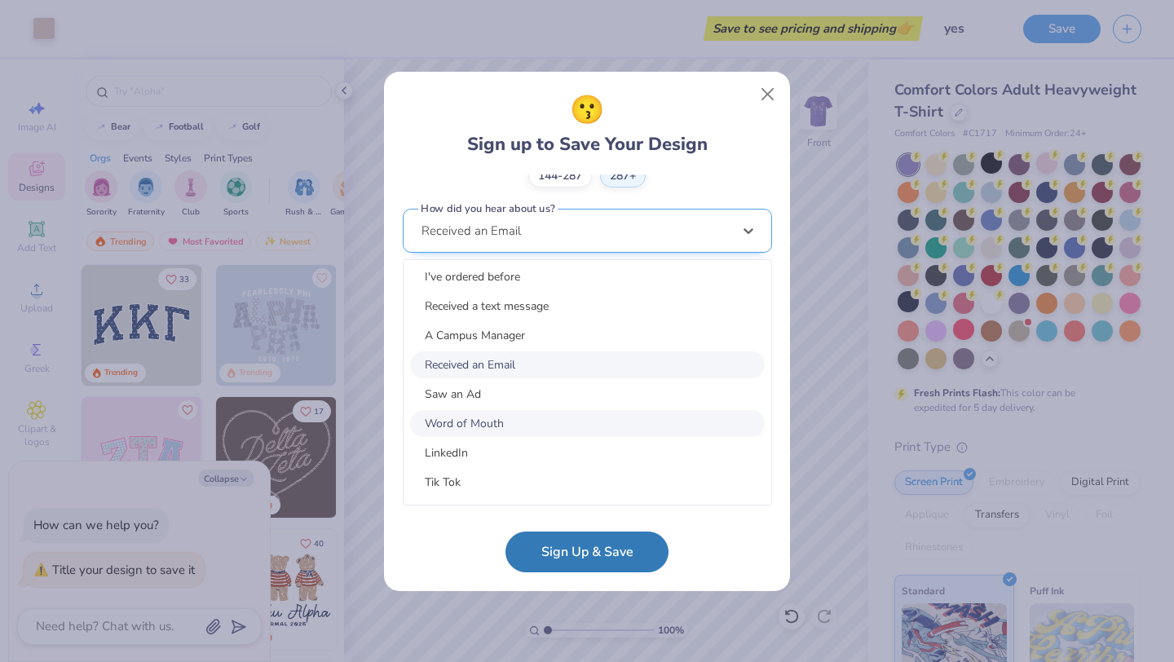
scroll to position [64, 0]
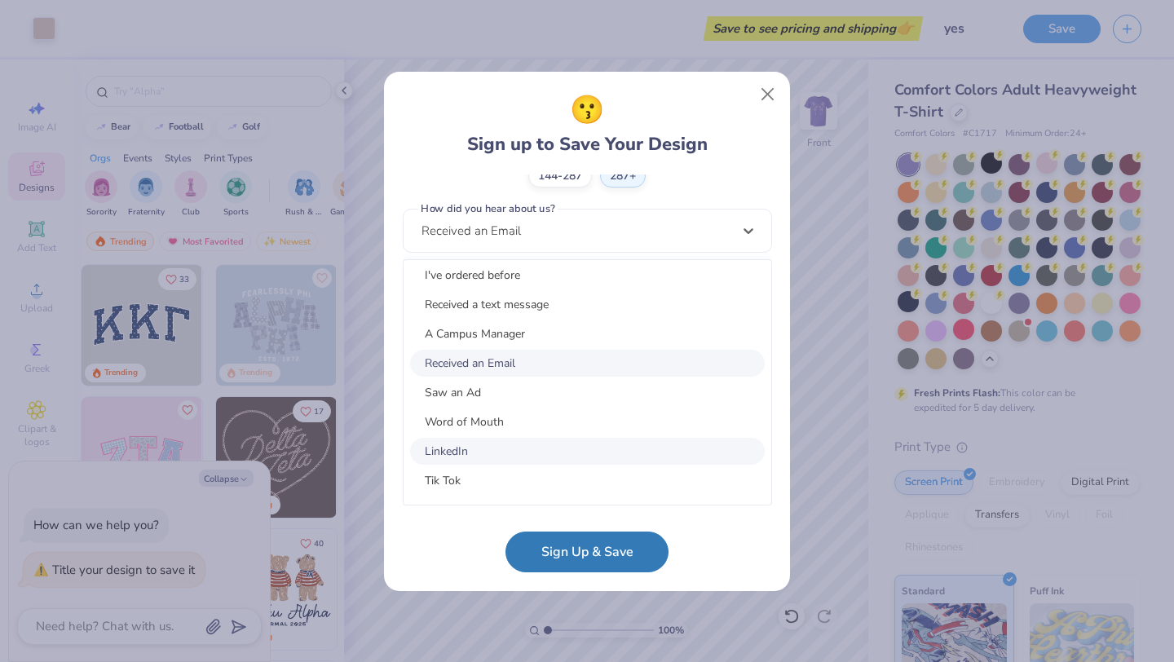
click at [461, 451] on div "LinkedIn" at bounding box center [587, 451] width 355 height 27
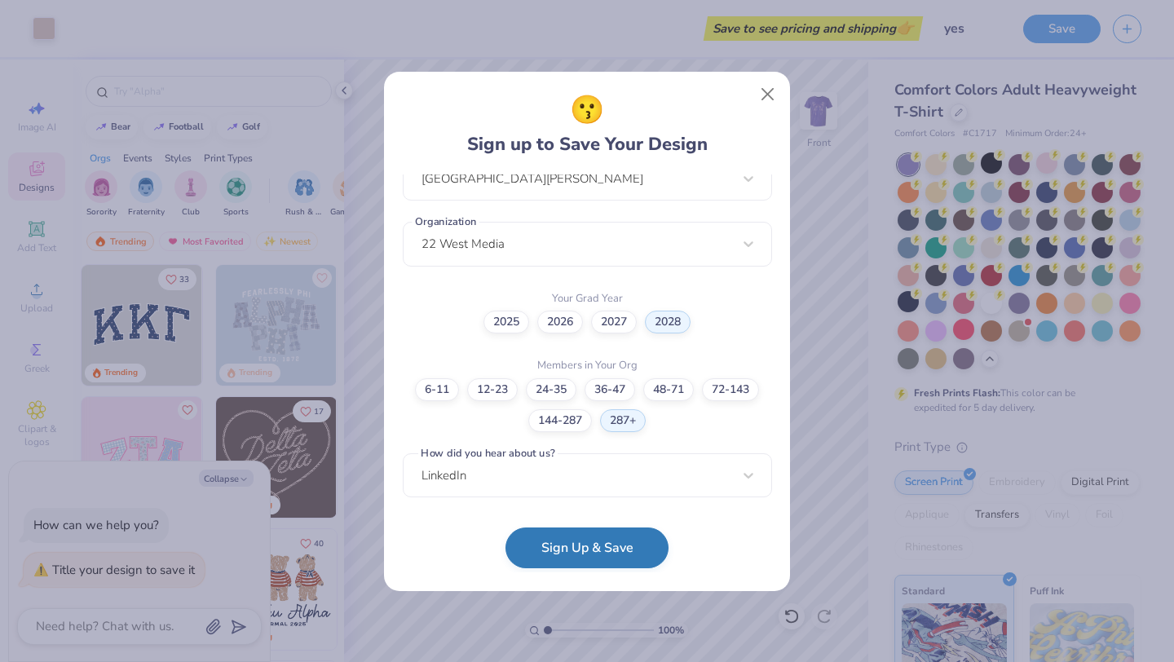
click at [557, 550] on button "Sign Up & Save" at bounding box center [586, 547] width 163 height 41
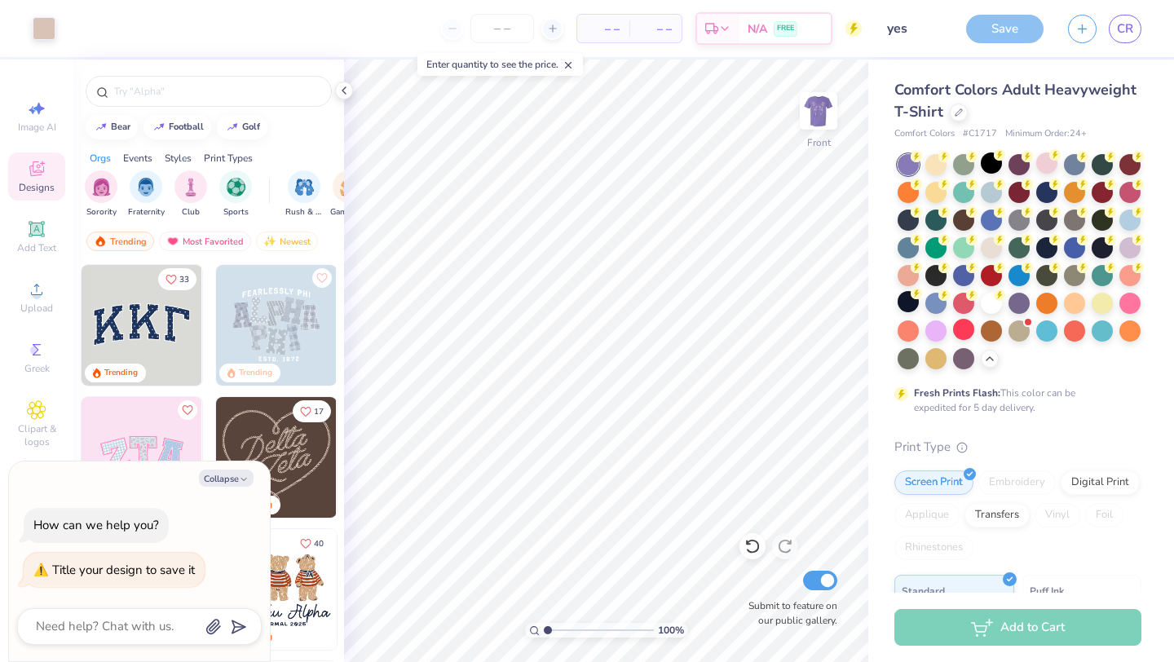
type textarea "x"
click at [497, 30] on input "number" at bounding box center [502, 28] width 64 height 29
click at [518, 30] on input "number" at bounding box center [502, 28] width 64 height 29
click at [556, 32] on icon at bounding box center [552, 28] width 11 height 11
type input "13"
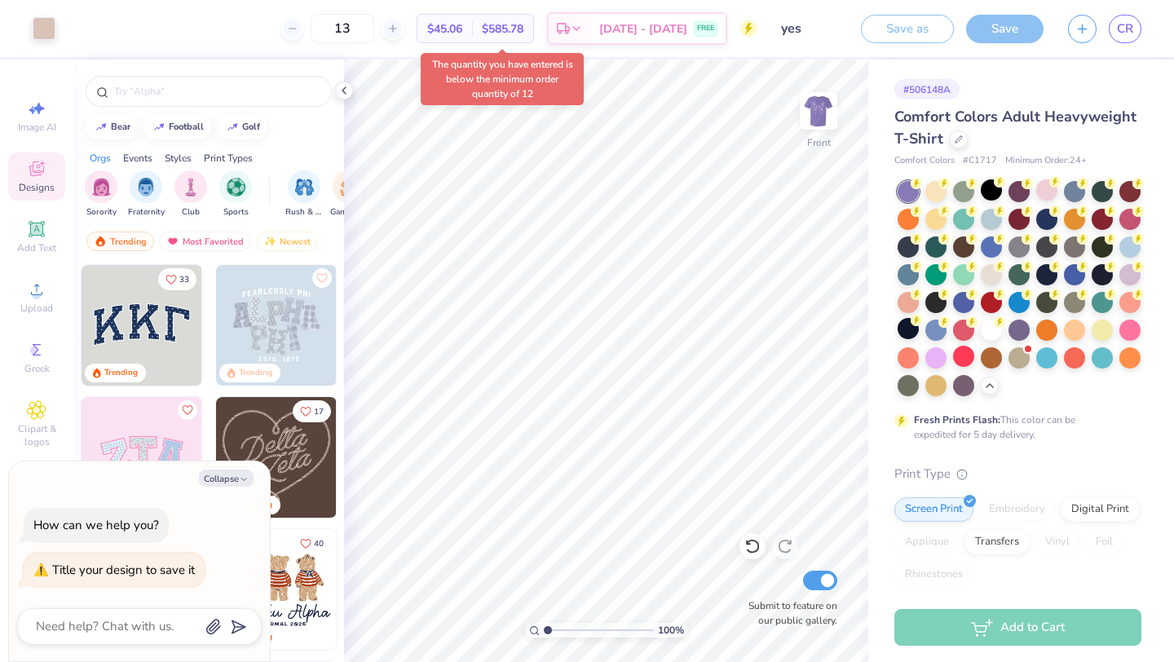
type textarea "x"
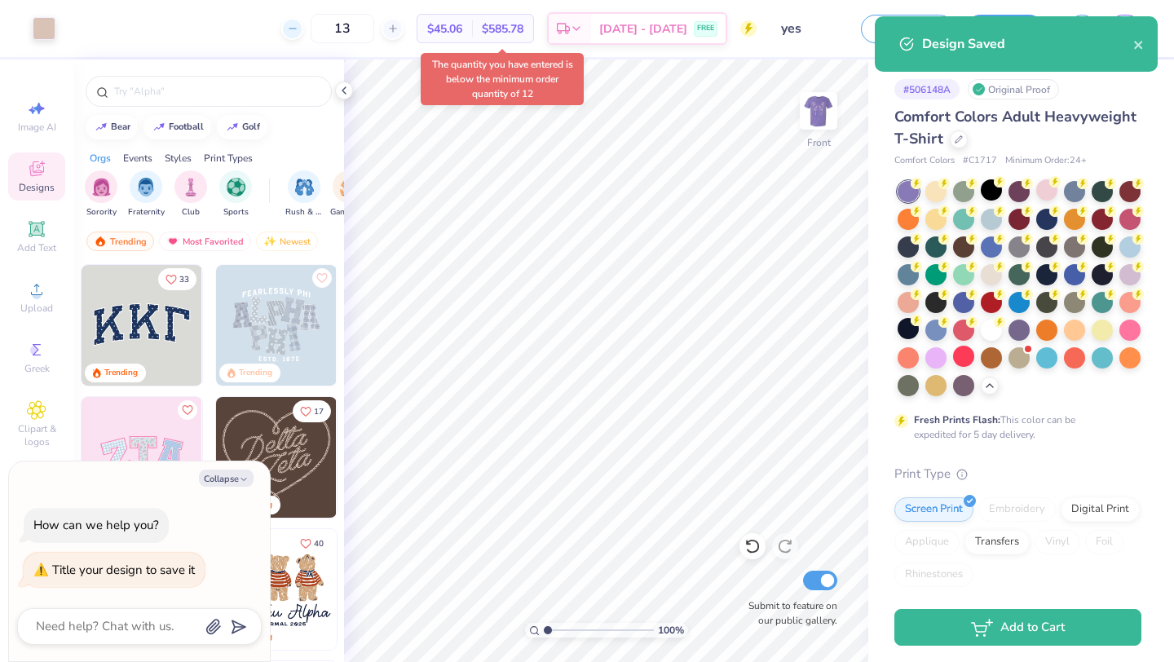
click at [298, 32] on icon at bounding box center [292, 28] width 11 height 11
type input "12"
click at [315, 32] on div "12" at bounding box center [342, 28] width 122 height 29
click at [315, 32] on div "12 $45.06 Per Item $585.78 Total Est. Delivery [DATE] - [DATE] FREE" at bounding box center [412, 28] width 689 height 57
click at [315, 32] on div "12 Per Item Total Est. Delivery N/A FREE" at bounding box center [412, 28] width 689 height 57
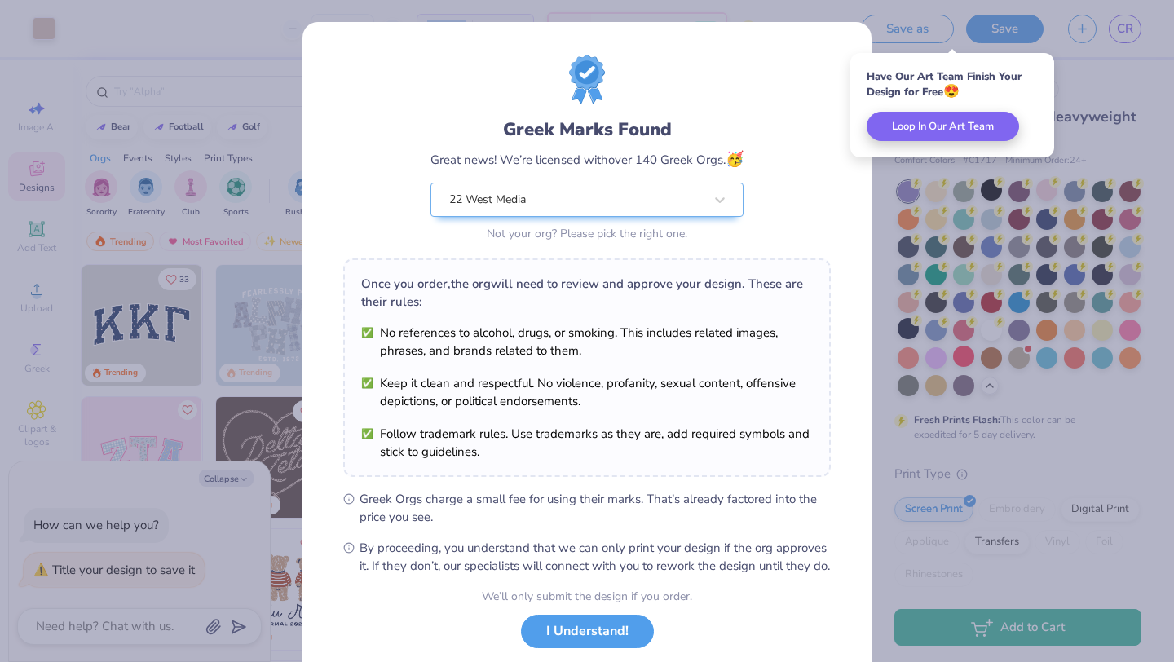
scroll to position [102, 0]
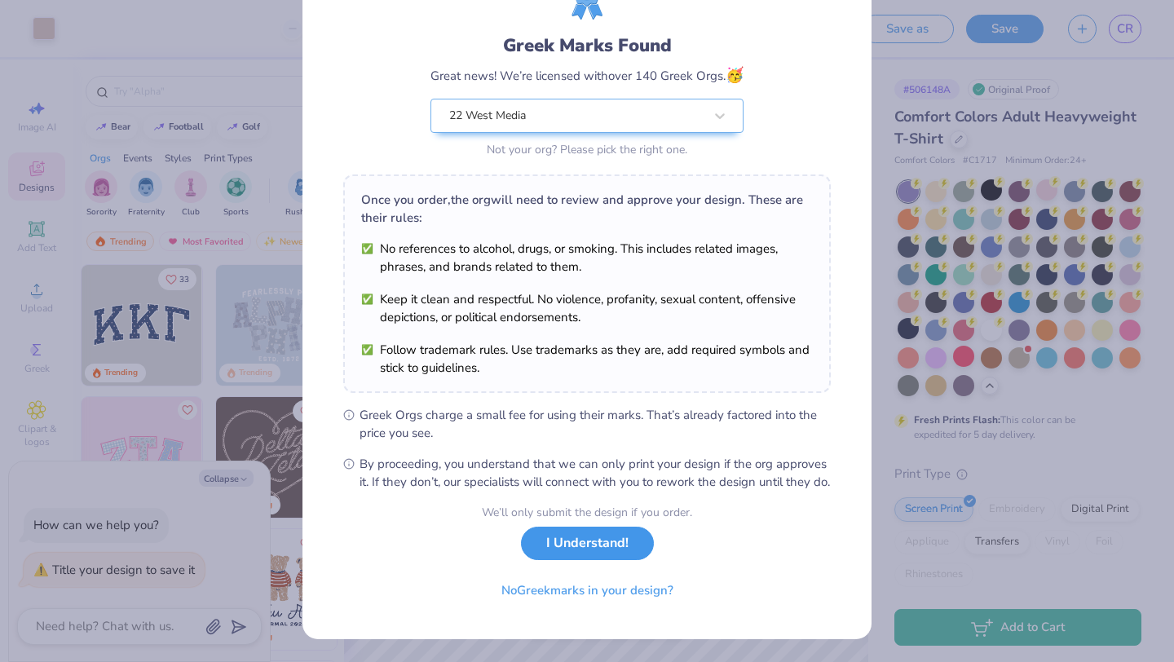
click at [608, 539] on button "I Understand!" at bounding box center [587, 543] width 133 height 33
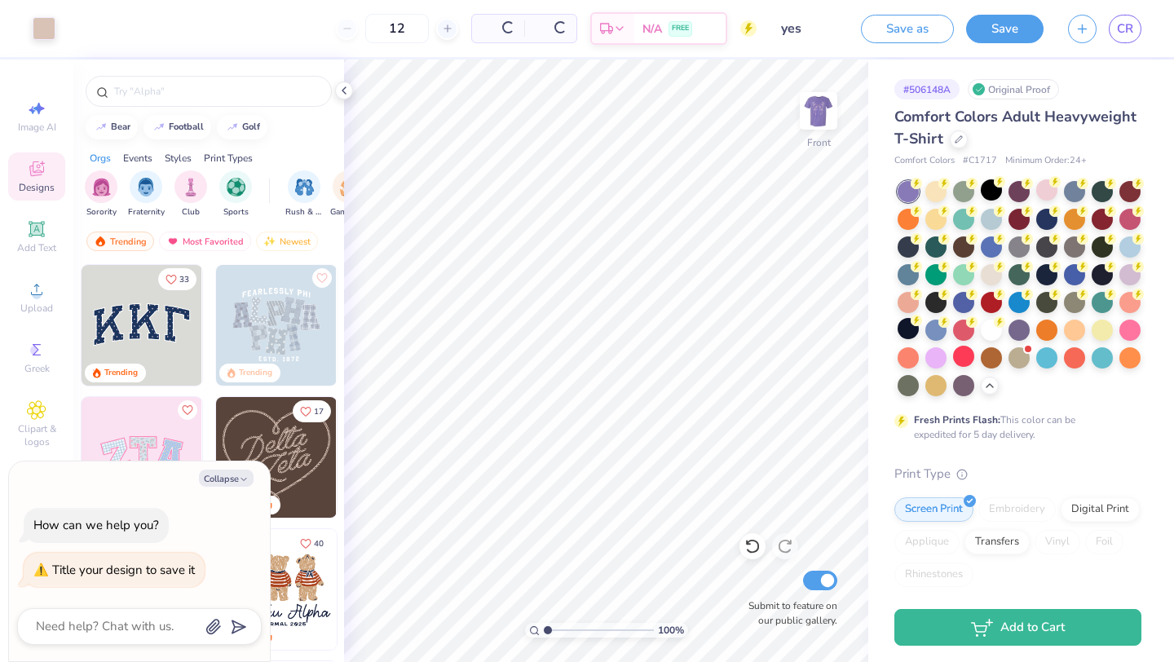
scroll to position [0, 0]
click at [316, 34] on div "12" at bounding box center [342, 28] width 122 height 29
type textarea "x"
click at [336, 32] on div "12" at bounding box center [397, 28] width 122 height 29
click at [311, 32] on div "12" at bounding box center [342, 28] width 122 height 29
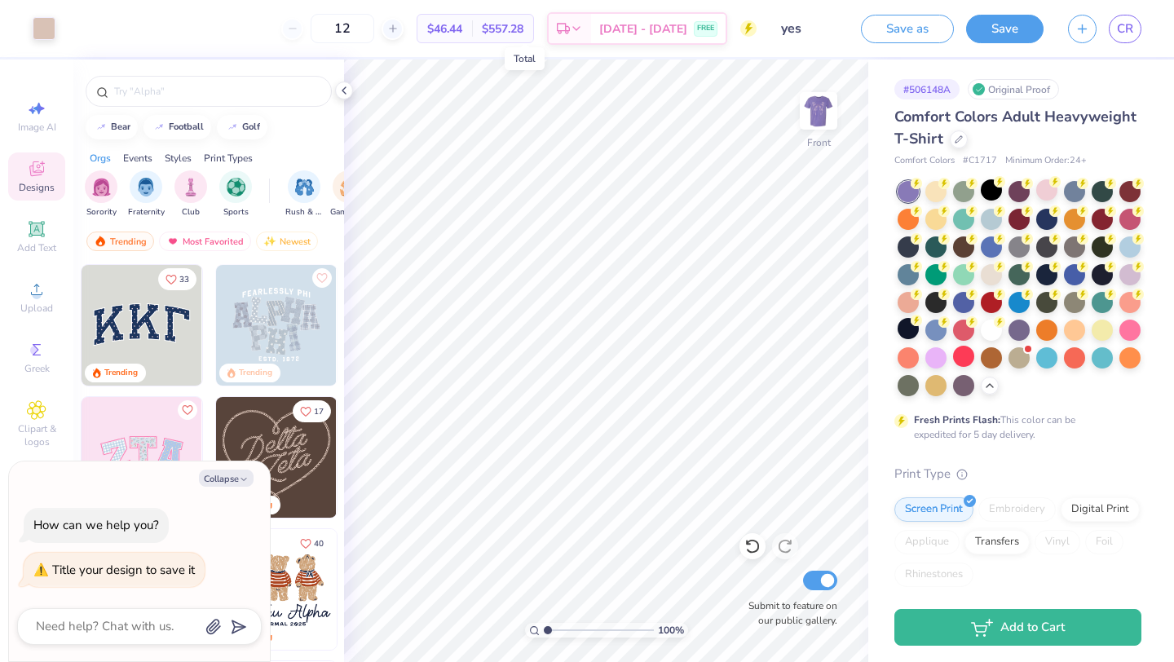
click at [523, 30] on span "$557.28" at bounding box center [503, 28] width 42 height 17
